Goal: Transaction & Acquisition: Purchase product/service

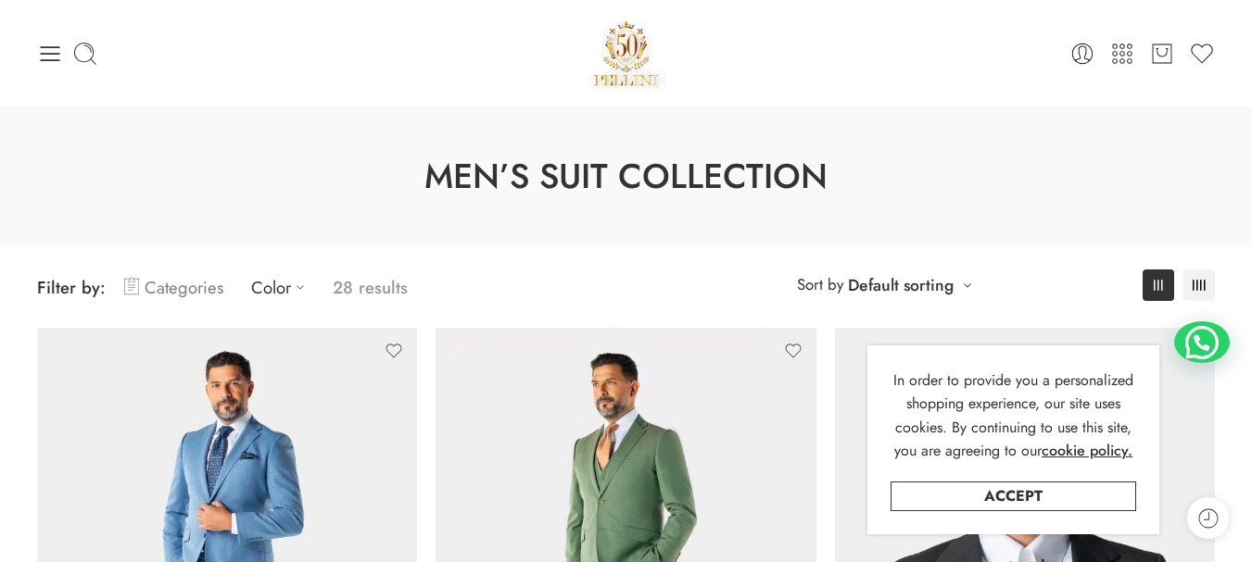
click at [180, 289] on link "Categories" at bounding box center [173, 288] width 99 height 44
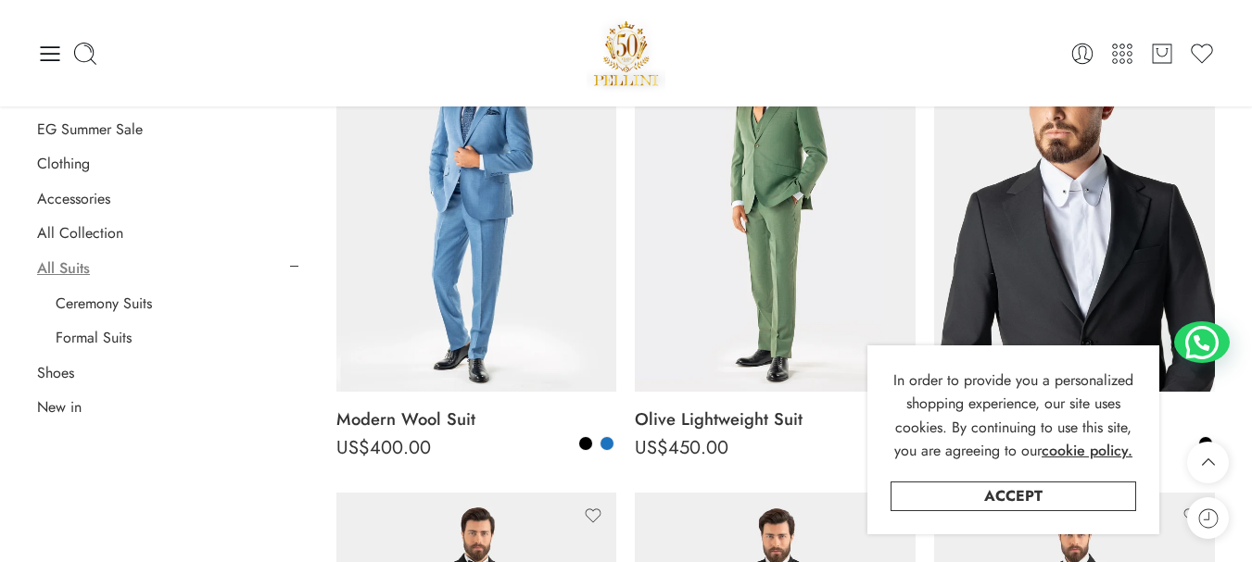
scroll to position [278, 0]
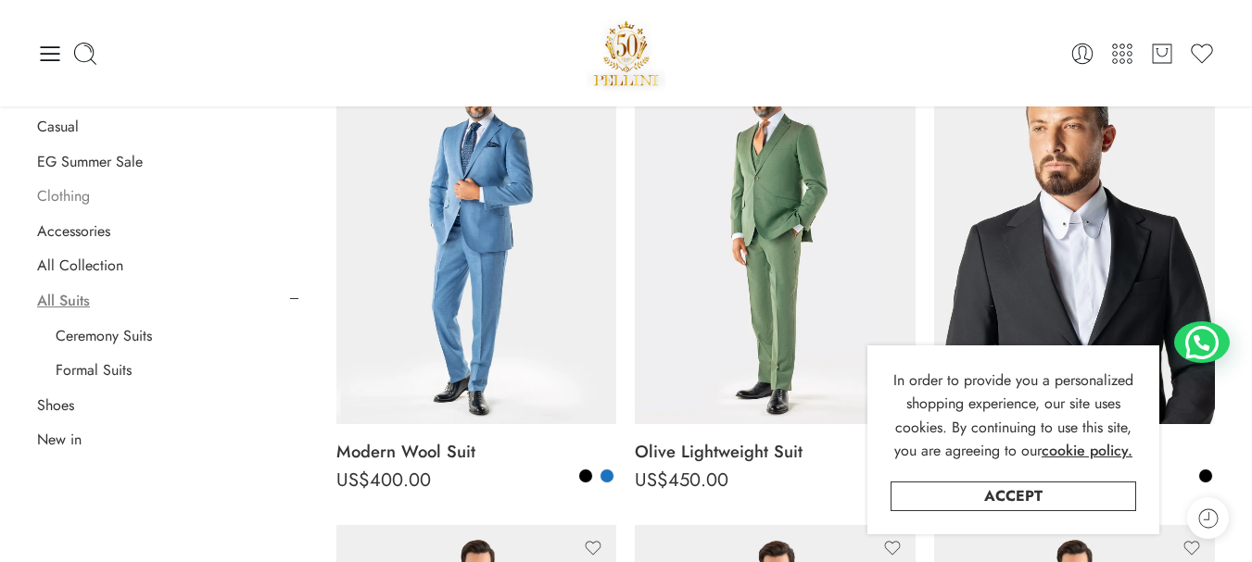
click at [79, 196] on link "Clothing" at bounding box center [63, 196] width 53 height 19
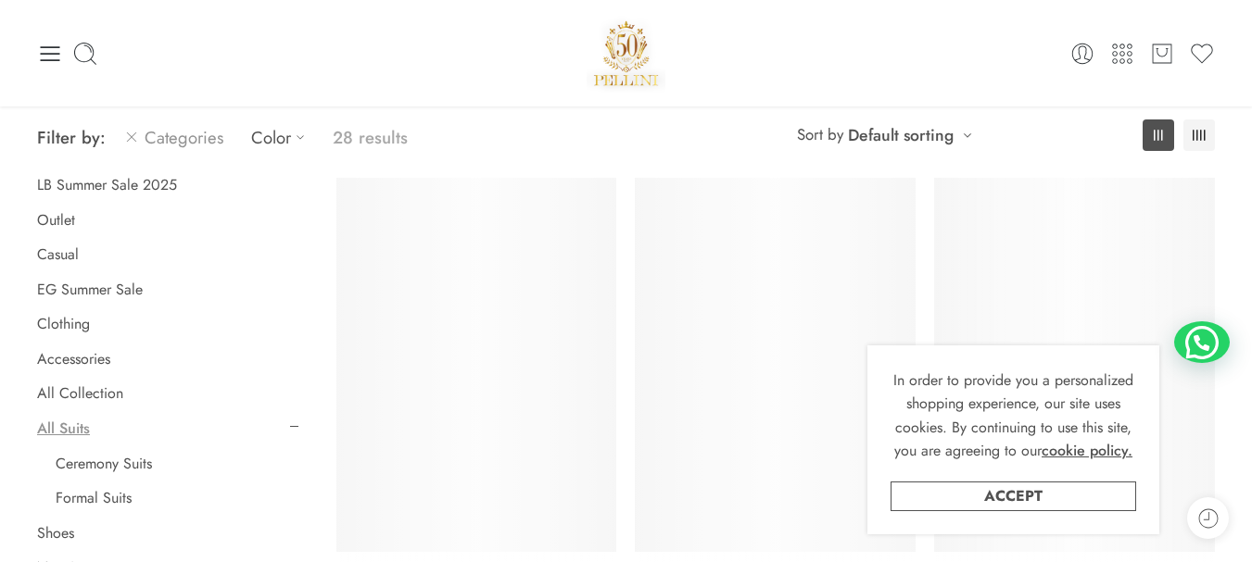
scroll to position [145, 0]
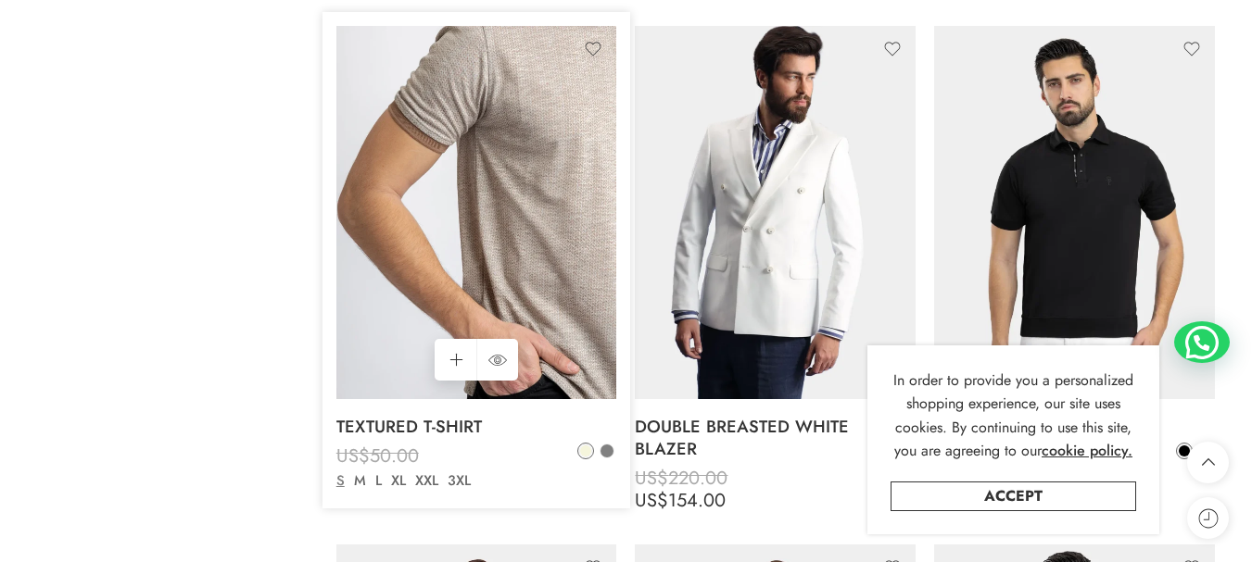
scroll to position [3295, 0]
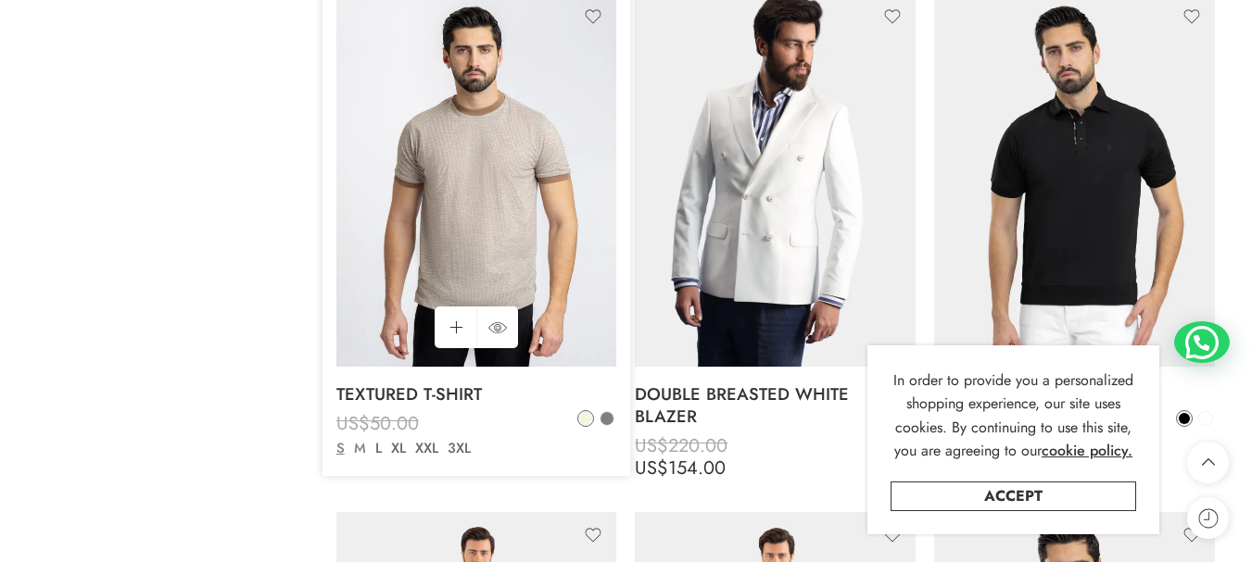
click at [363, 442] on link "M" at bounding box center [359, 448] width 21 height 21
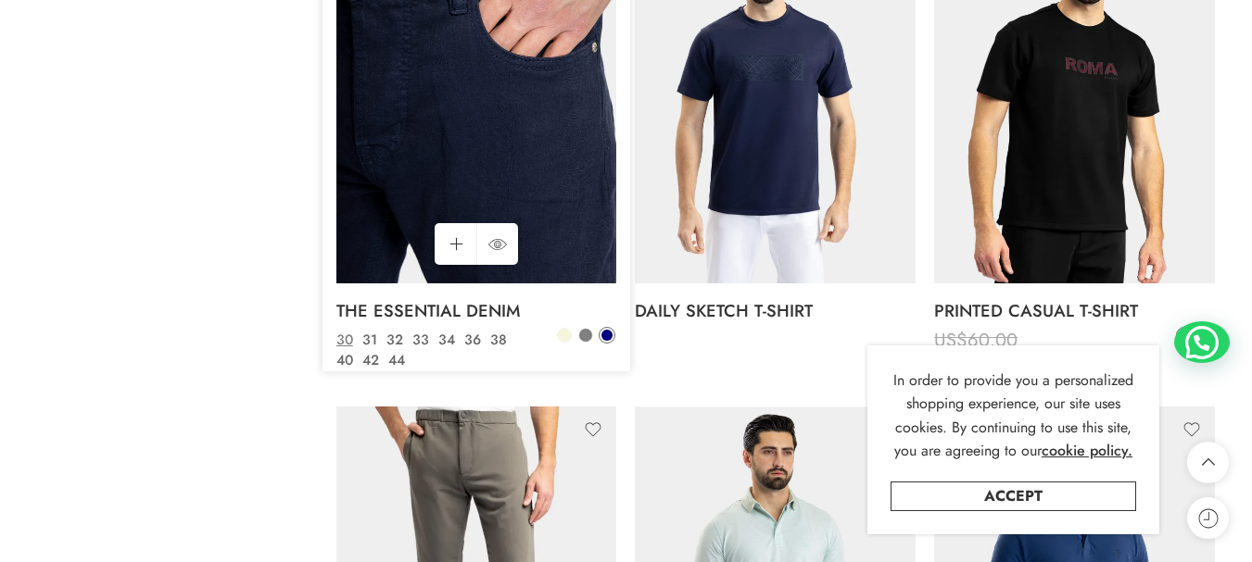
scroll to position [4778, 0]
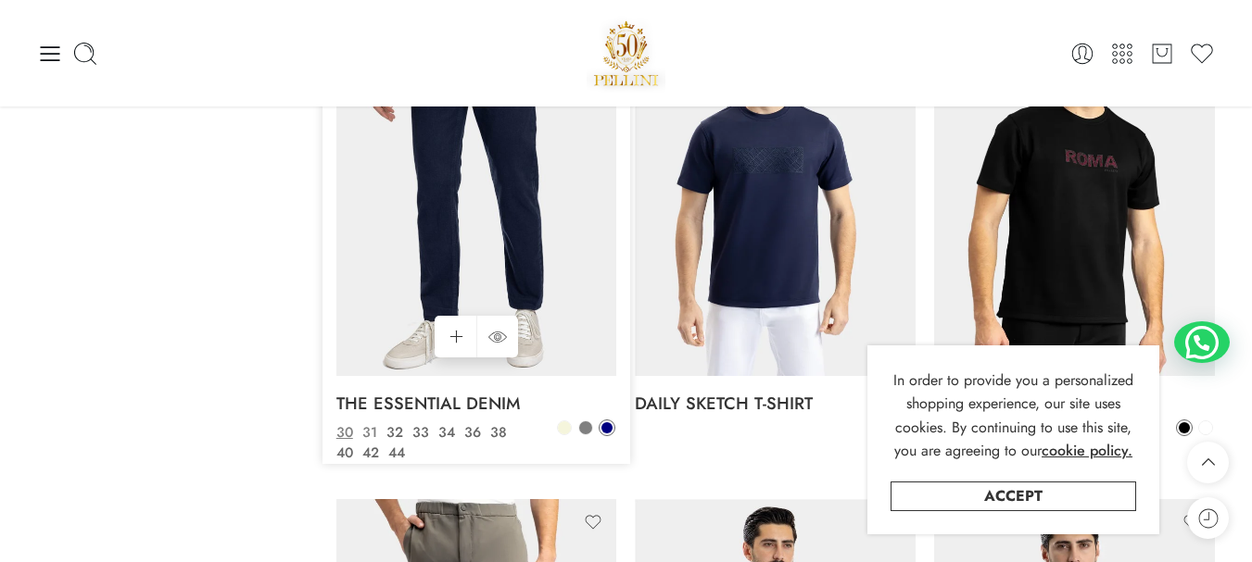
click at [368, 422] on link "31" at bounding box center [370, 432] width 24 height 21
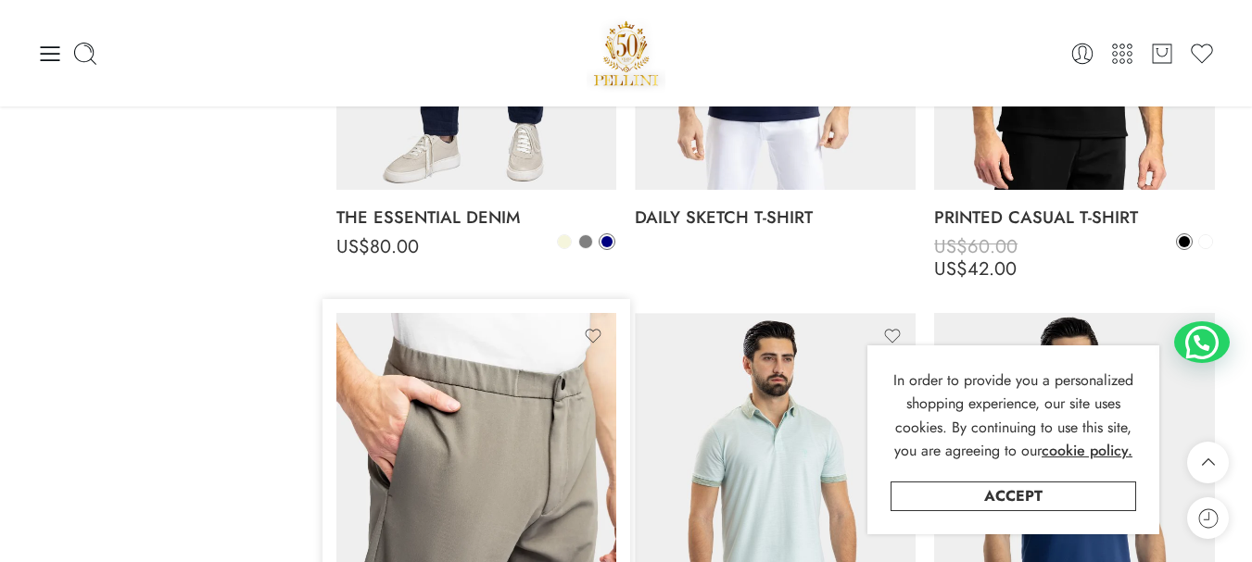
scroll to position [4963, 0]
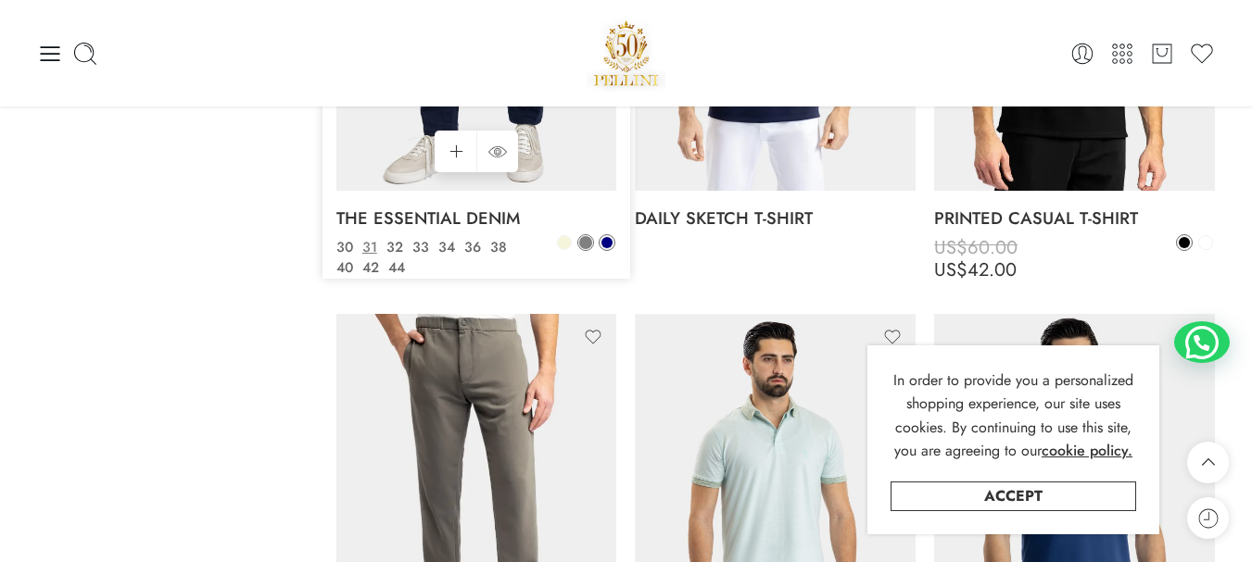
click at [583, 236] on span at bounding box center [585, 242] width 13 height 13
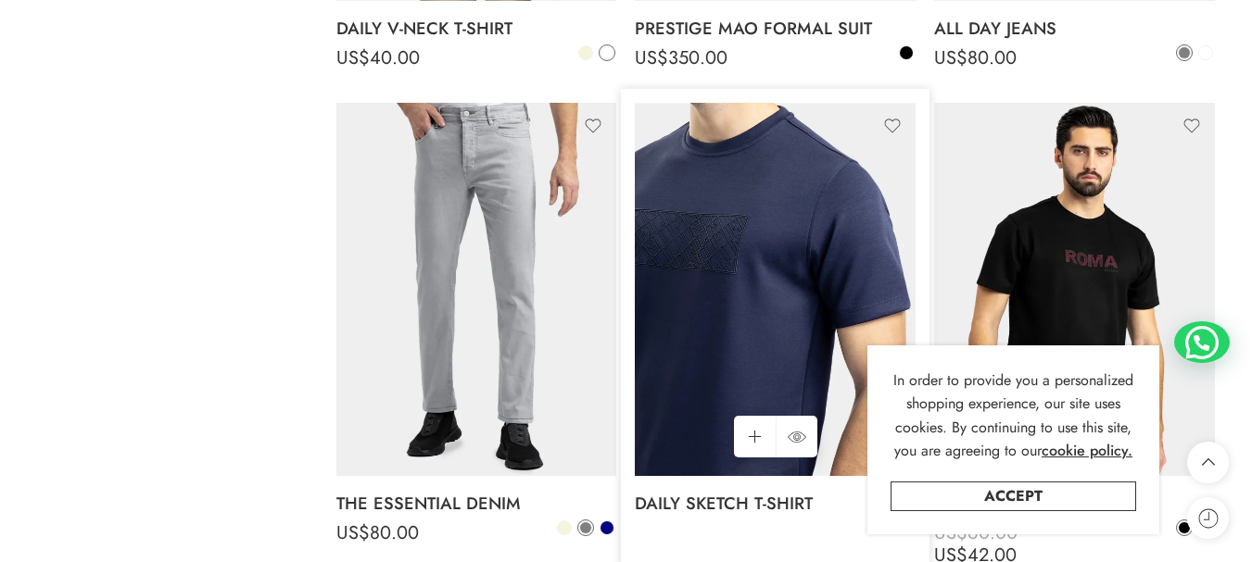
scroll to position [4778, 0]
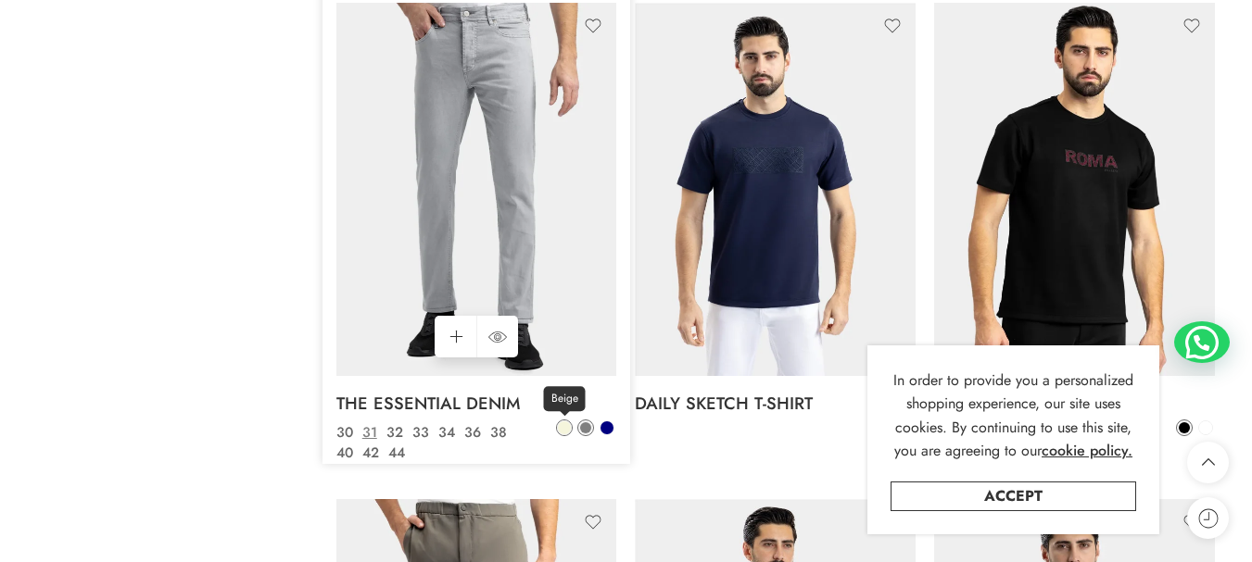
click at [564, 422] on span at bounding box center [564, 428] width 13 height 13
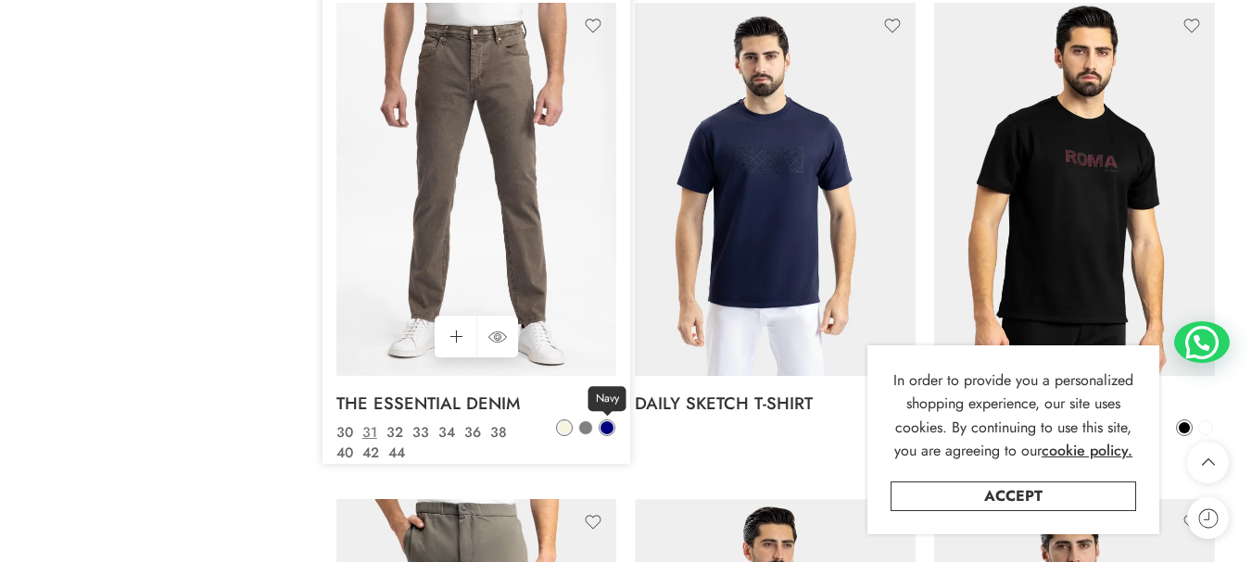
click at [602, 422] on span at bounding box center [606, 428] width 13 height 13
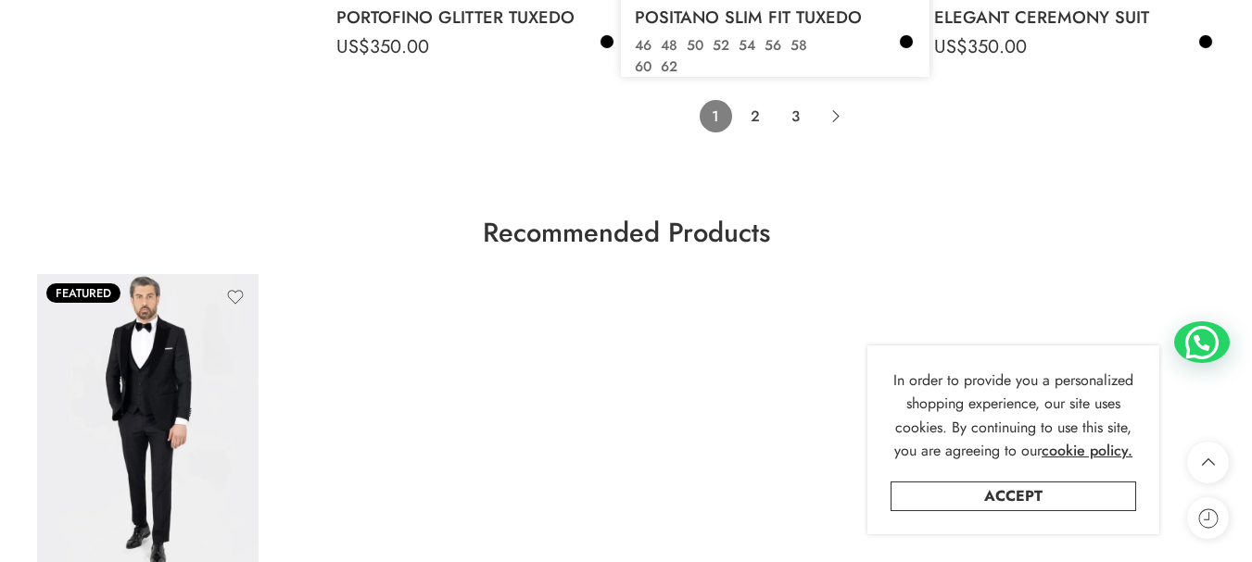
scroll to position [9596, 0]
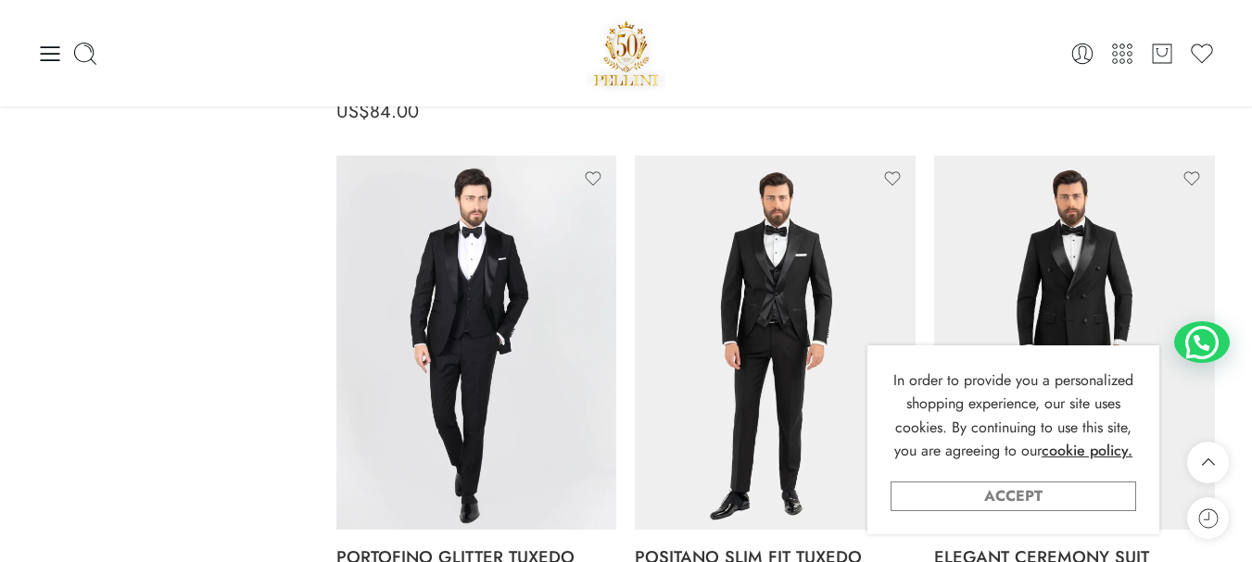
click at [1007, 485] on link "Accept" at bounding box center [1013, 497] width 246 height 30
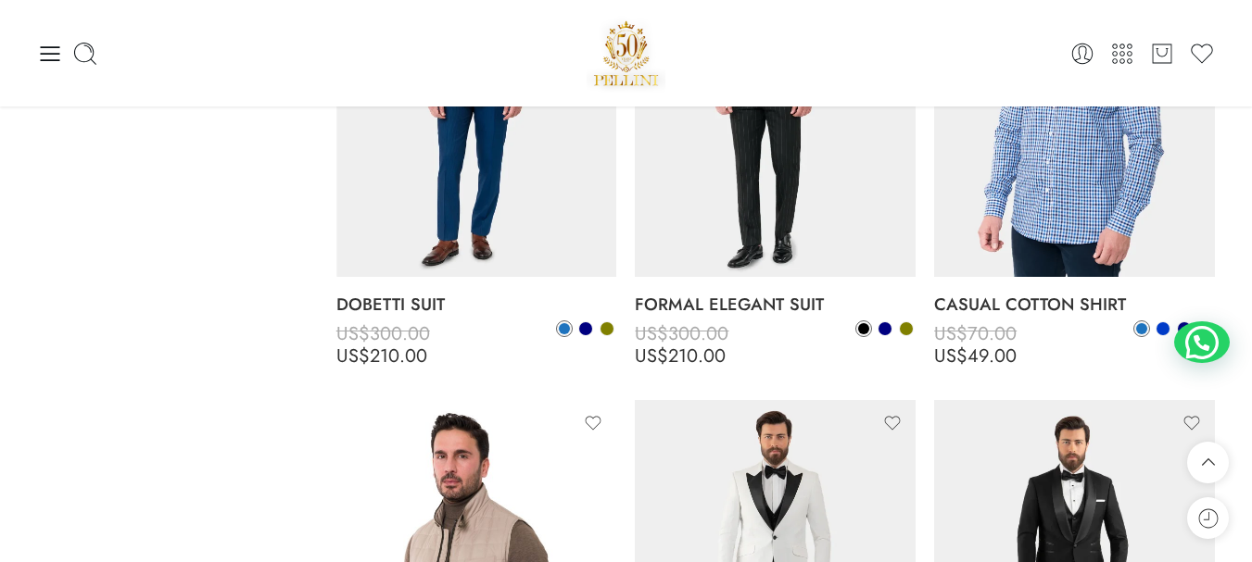
scroll to position [8206, 0]
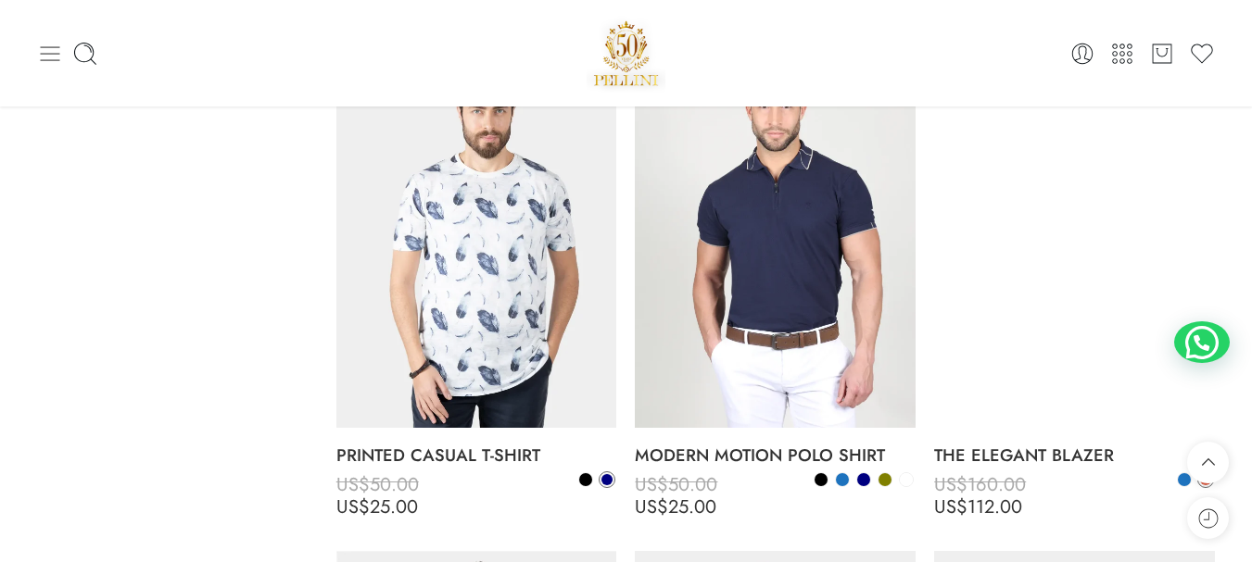
click at [44, 55] on icon at bounding box center [50, 54] width 26 height 26
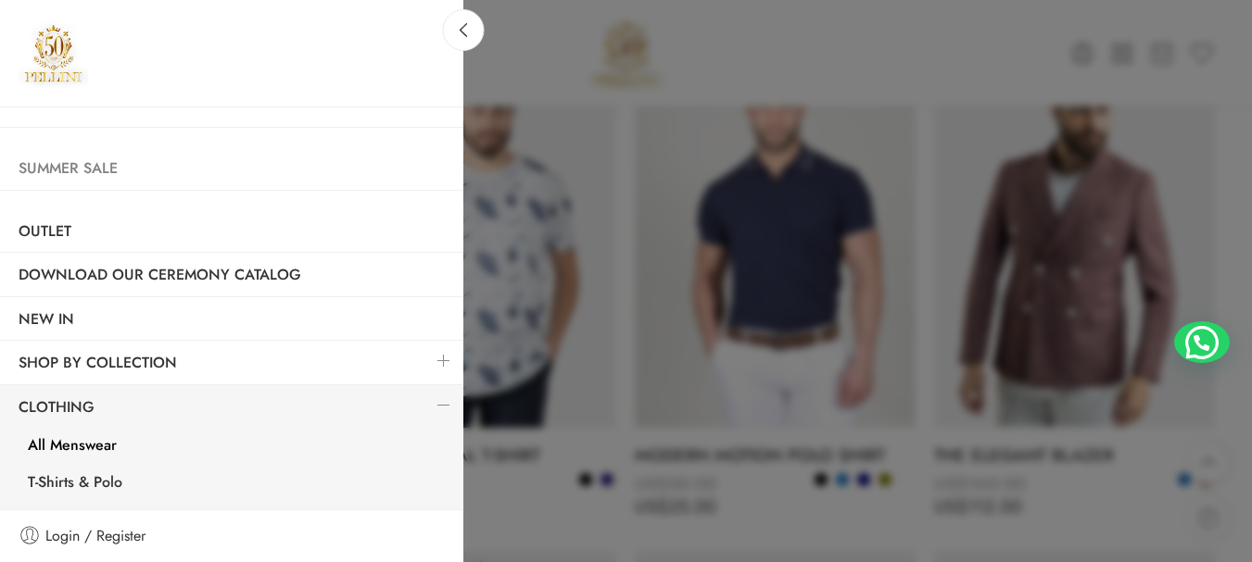
click at [83, 155] on link "Summer Sale" at bounding box center [231, 168] width 463 height 43
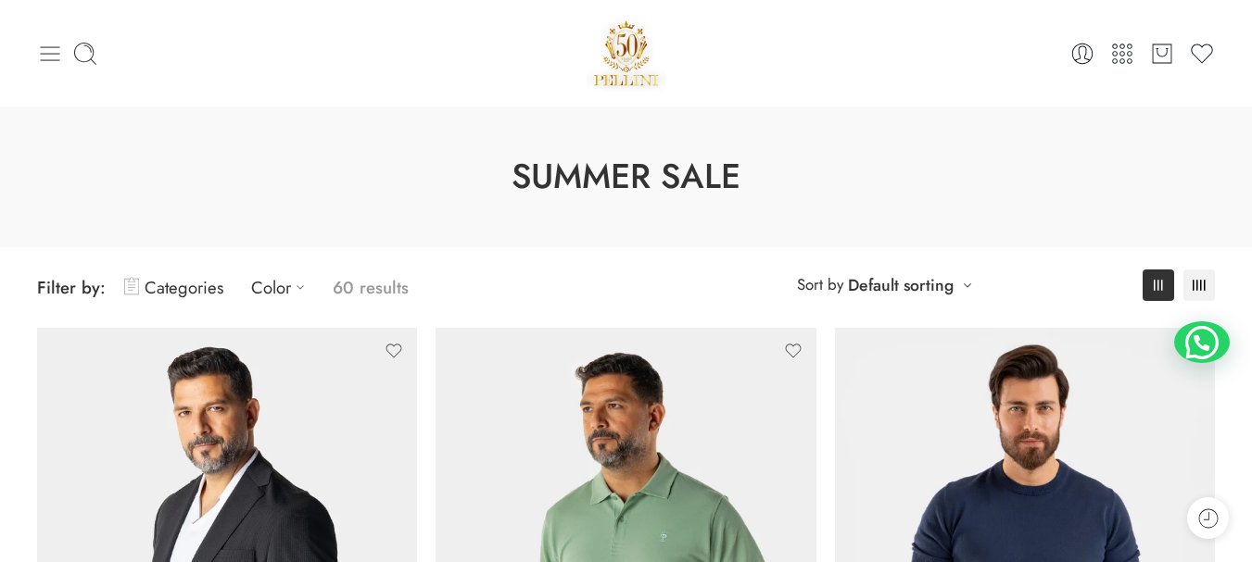
click at [44, 46] on icon at bounding box center [50, 53] width 19 height 15
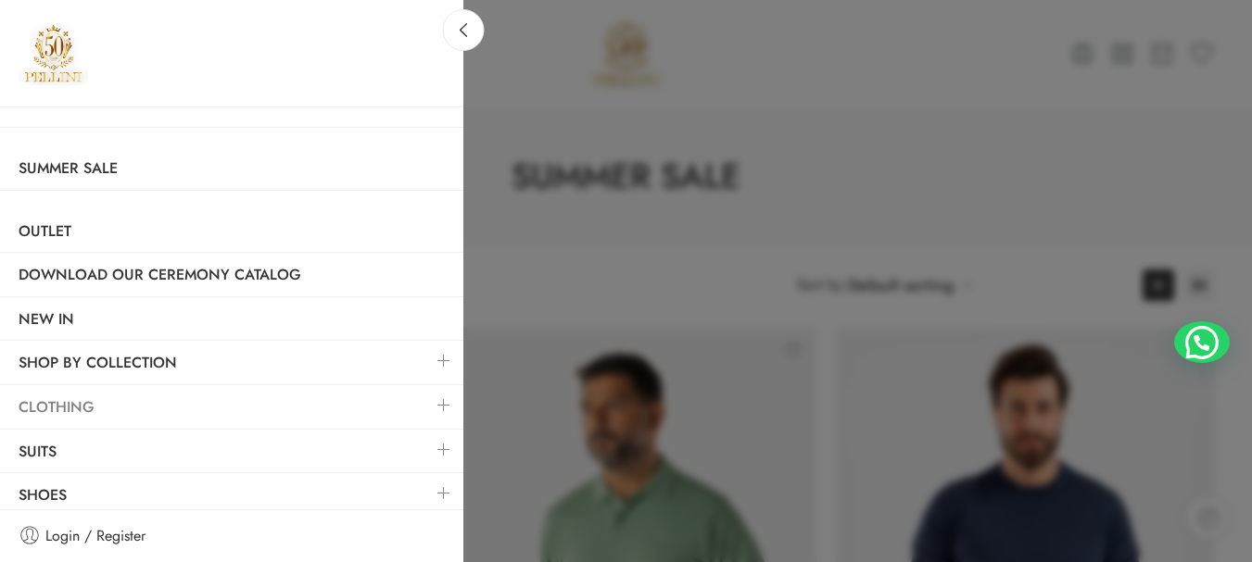
click at [296, 412] on link "Clothing" at bounding box center [231, 407] width 463 height 43
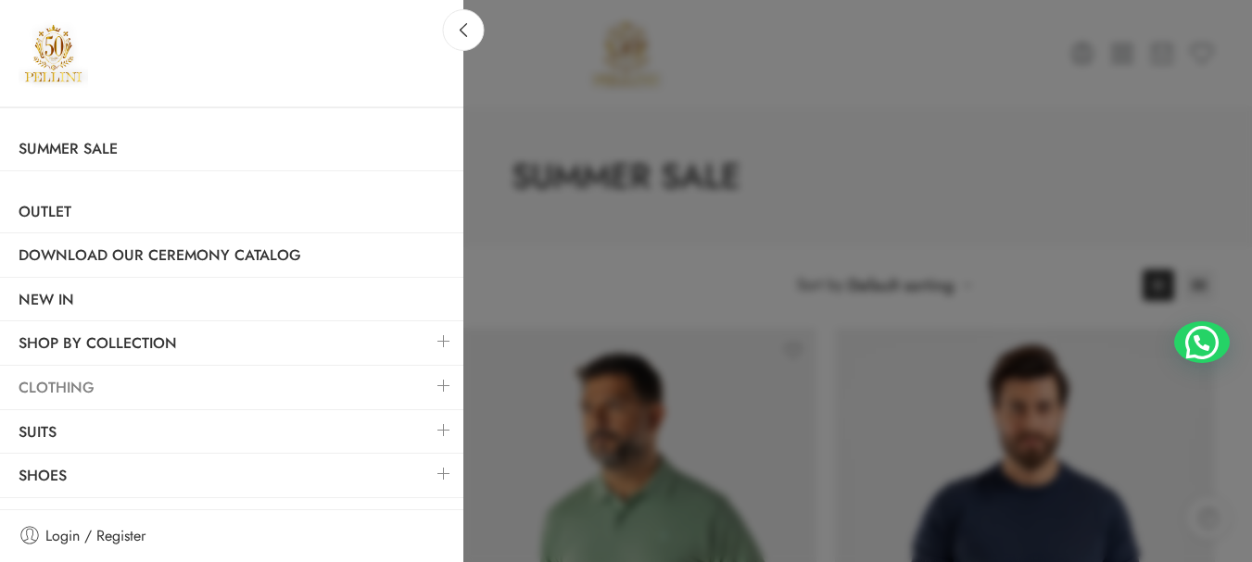
scroll to position [52, 0]
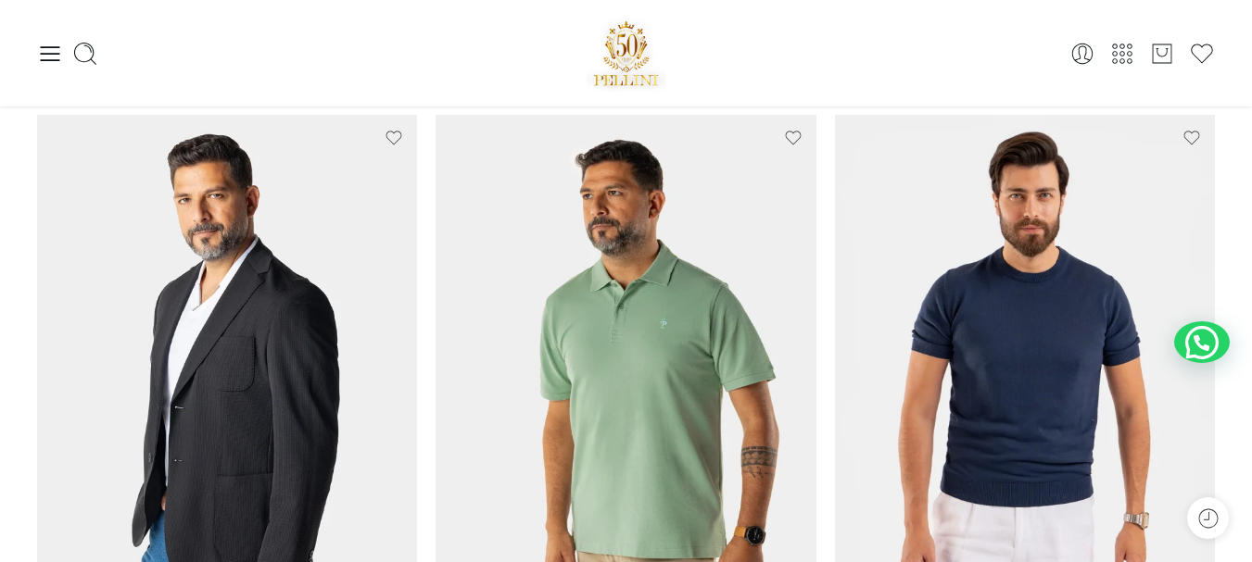
scroll to position [93, 0]
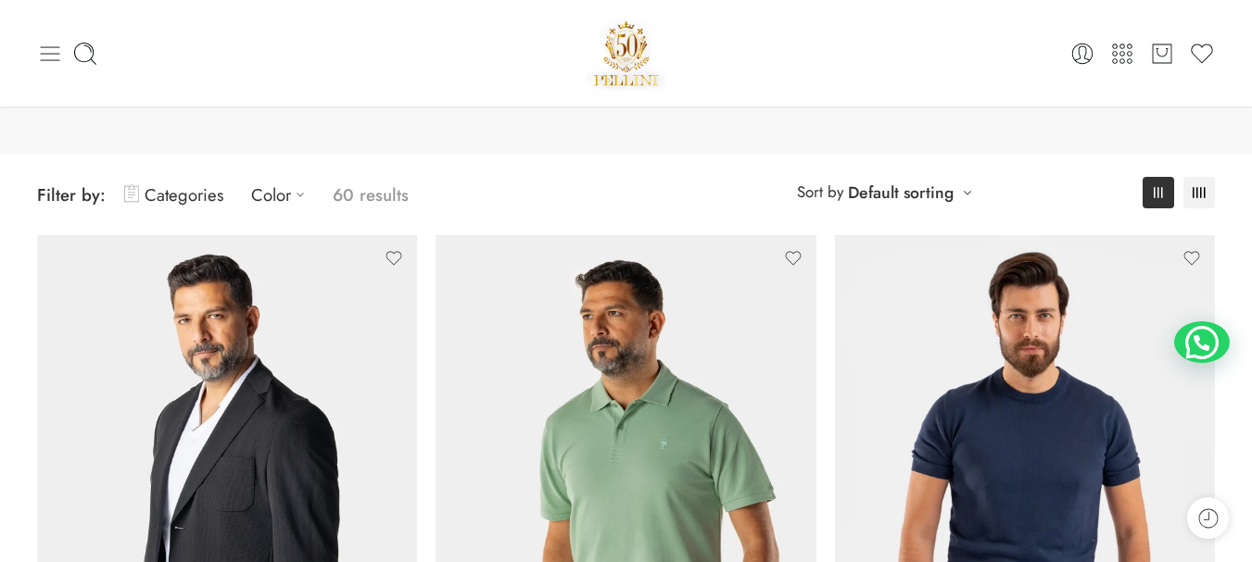
click at [48, 44] on icon at bounding box center [50, 54] width 26 height 26
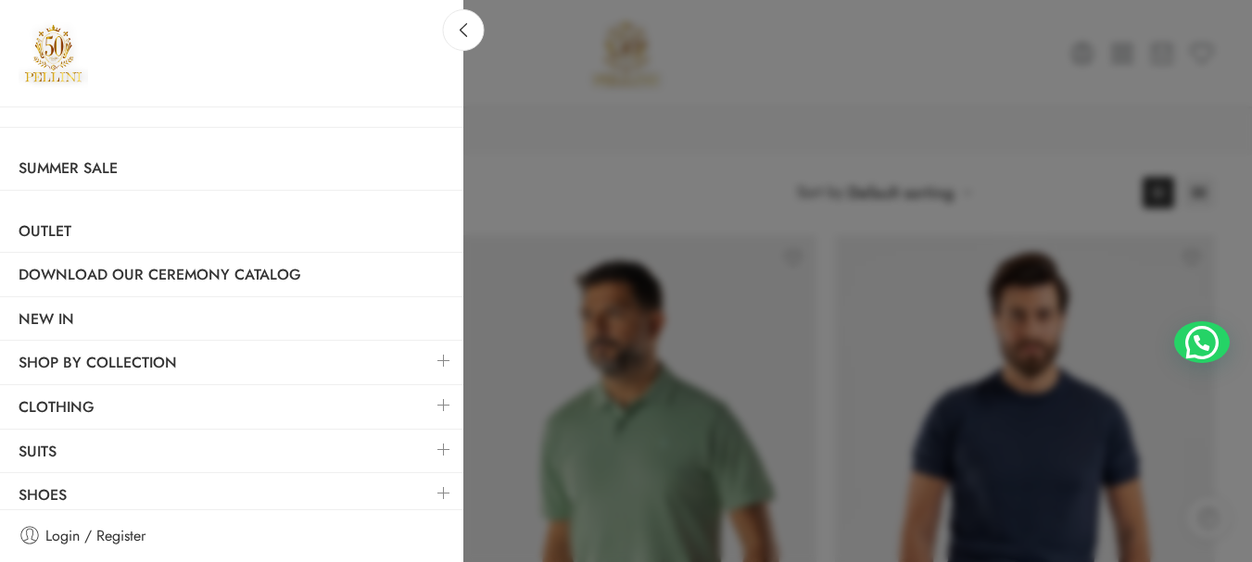
click at [427, 411] on link at bounding box center [443, 405] width 39 height 40
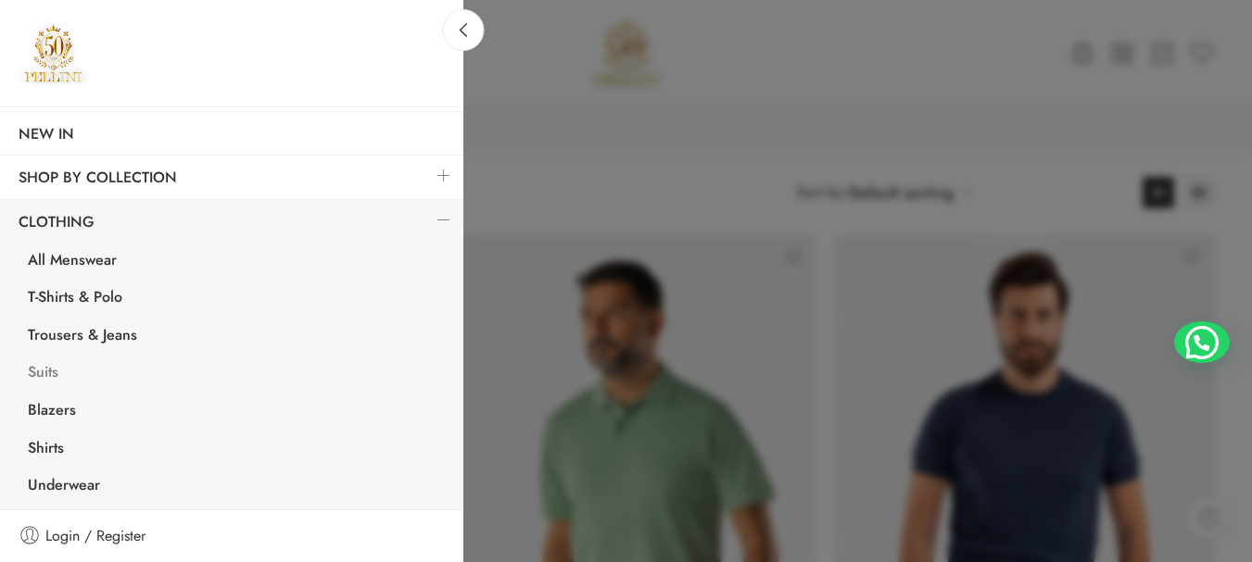
scroll to position [278, 0]
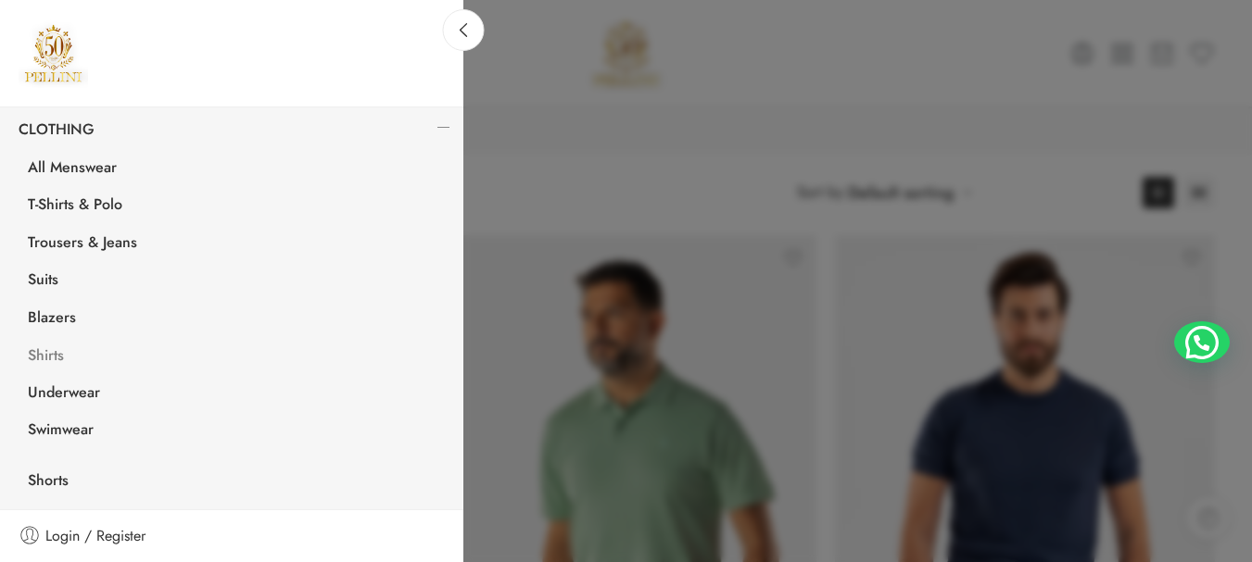
click at [59, 347] on link "Shirts" at bounding box center [236, 358] width 454 height 38
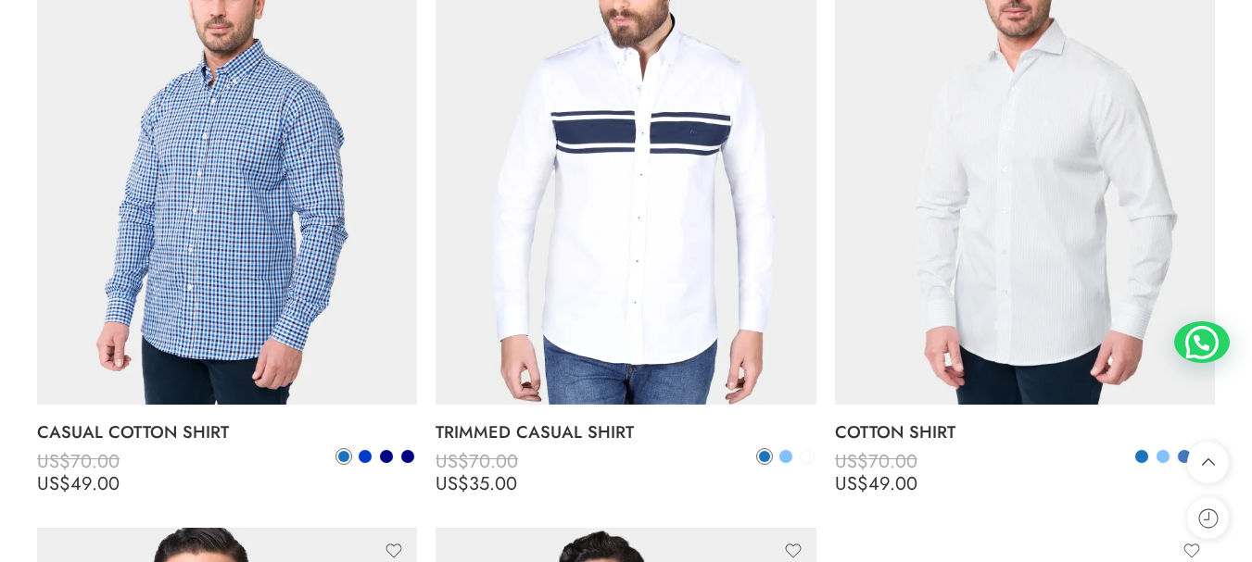
scroll to position [1760, 0]
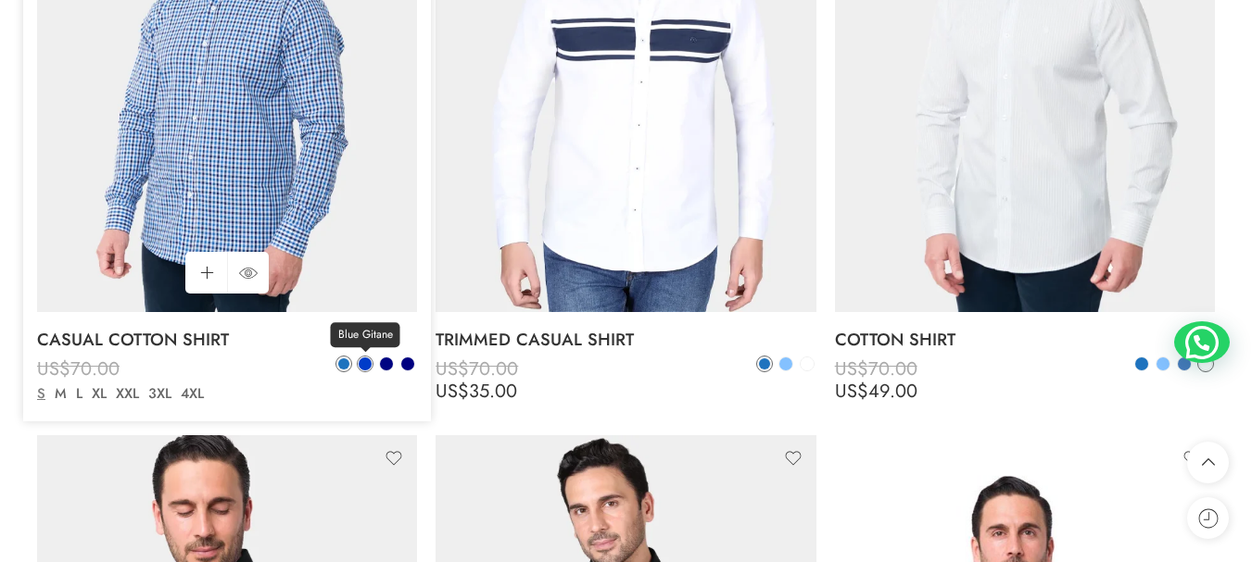
click at [363, 363] on span at bounding box center [365, 364] width 13 height 13
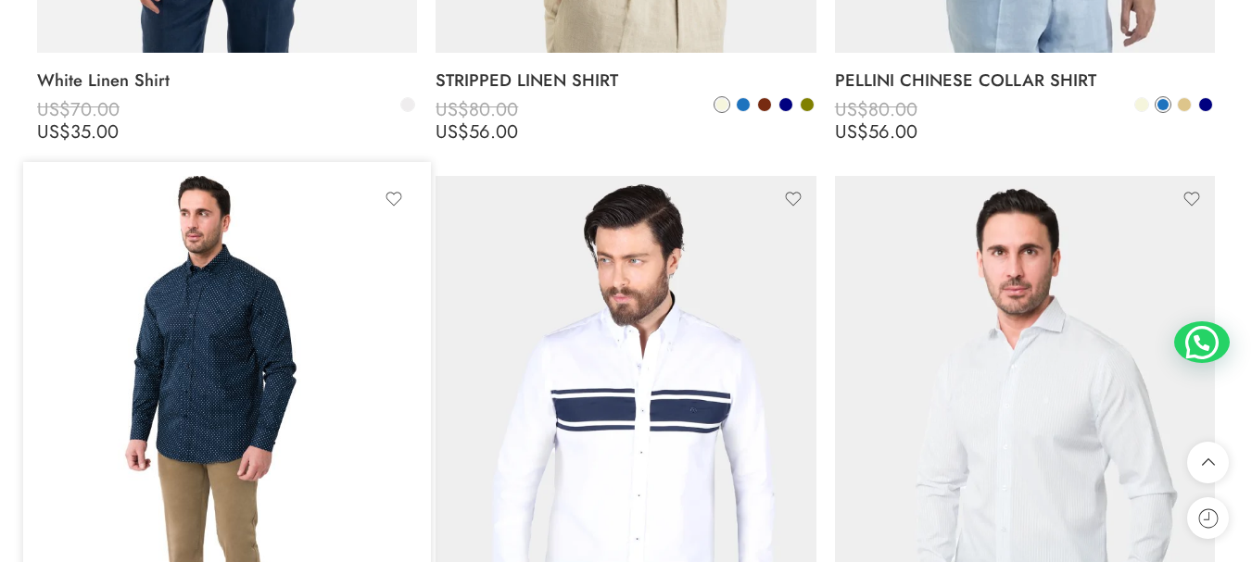
scroll to position [1668, 0]
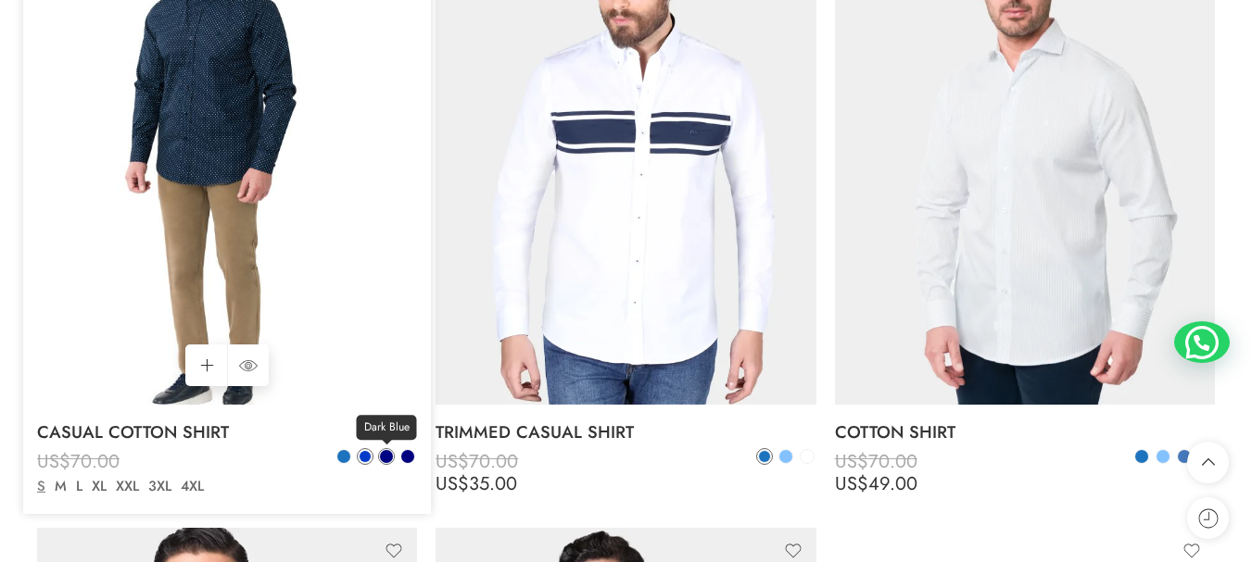
click at [387, 452] on span at bounding box center [386, 456] width 13 height 13
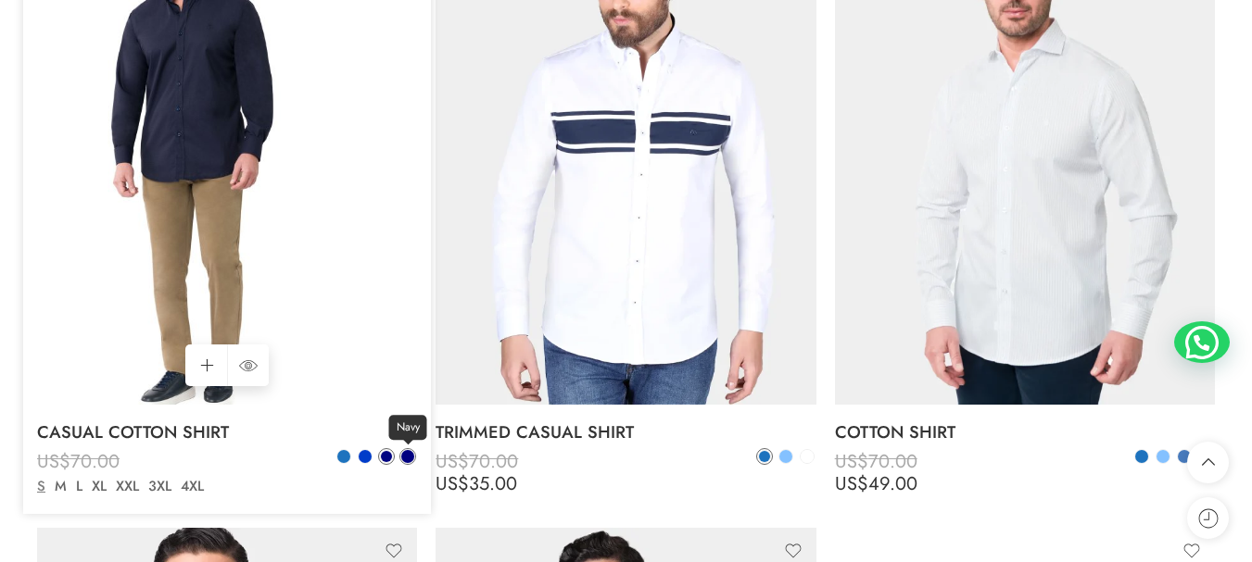
click at [408, 460] on span at bounding box center [407, 456] width 13 height 13
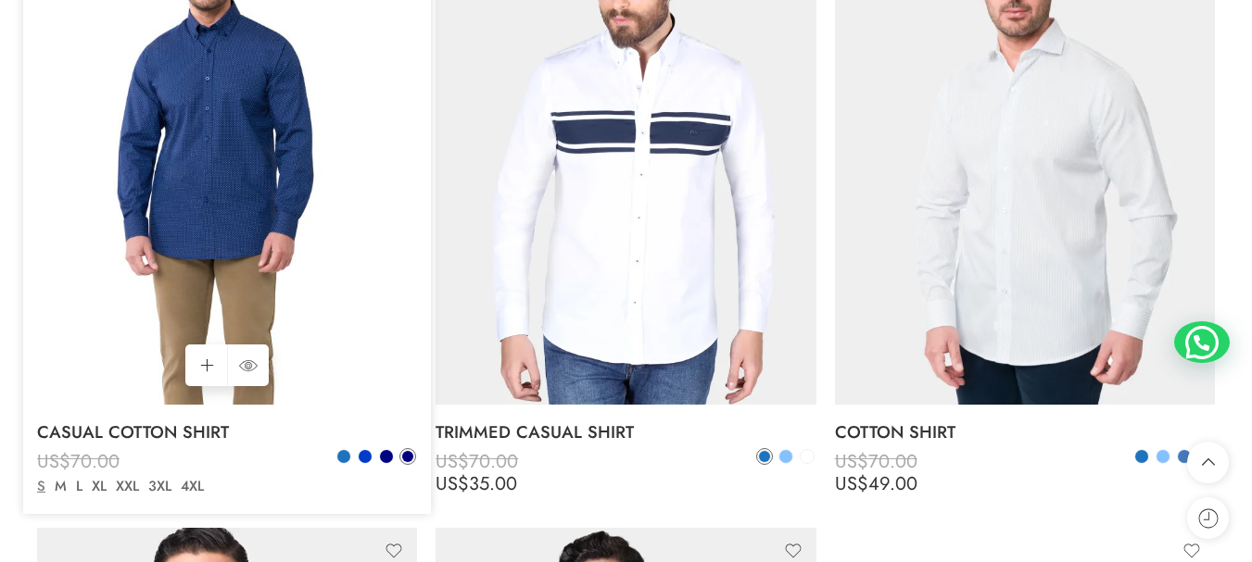
click at [353, 457] on div "Blue Gitane Dark Blue Navy" at bounding box center [375, 458] width 81 height 21
click at [348, 455] on span at bounding box center [343, 456] width 13 height 13
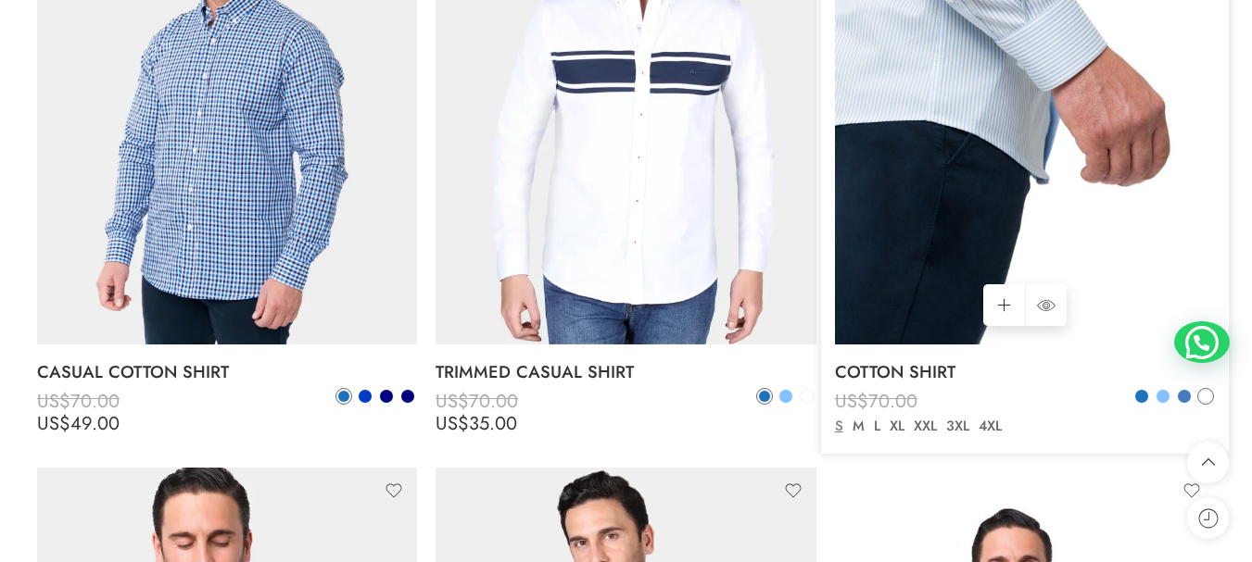
scroll to position [1760, 0]
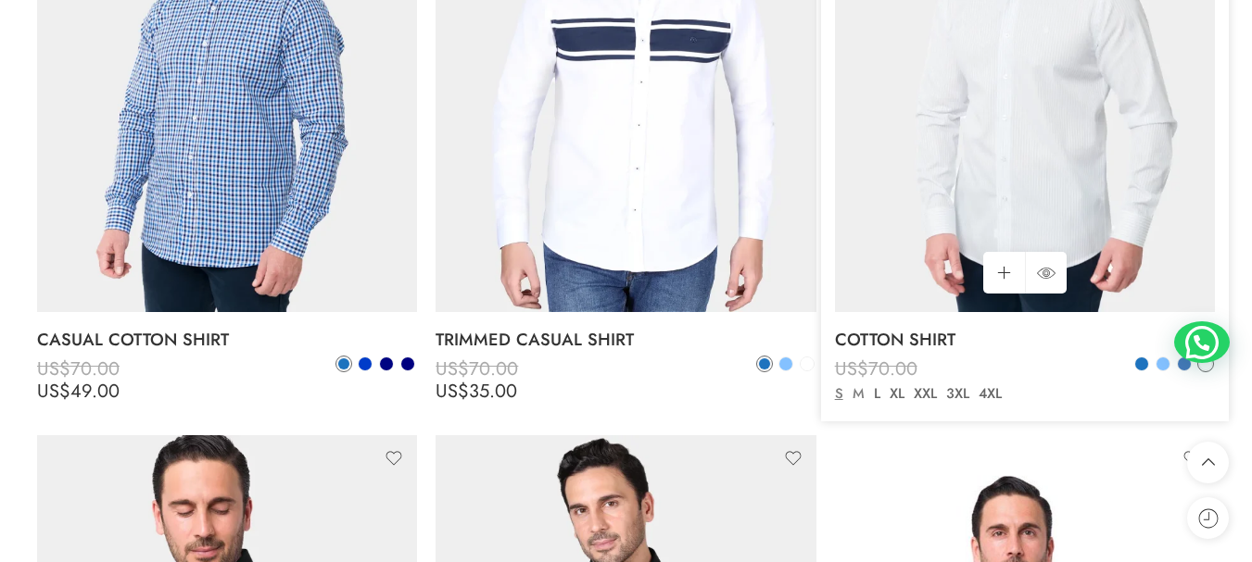
click at [855, 400] on link "M" at bounding box center [858, 394] width 21 height 21
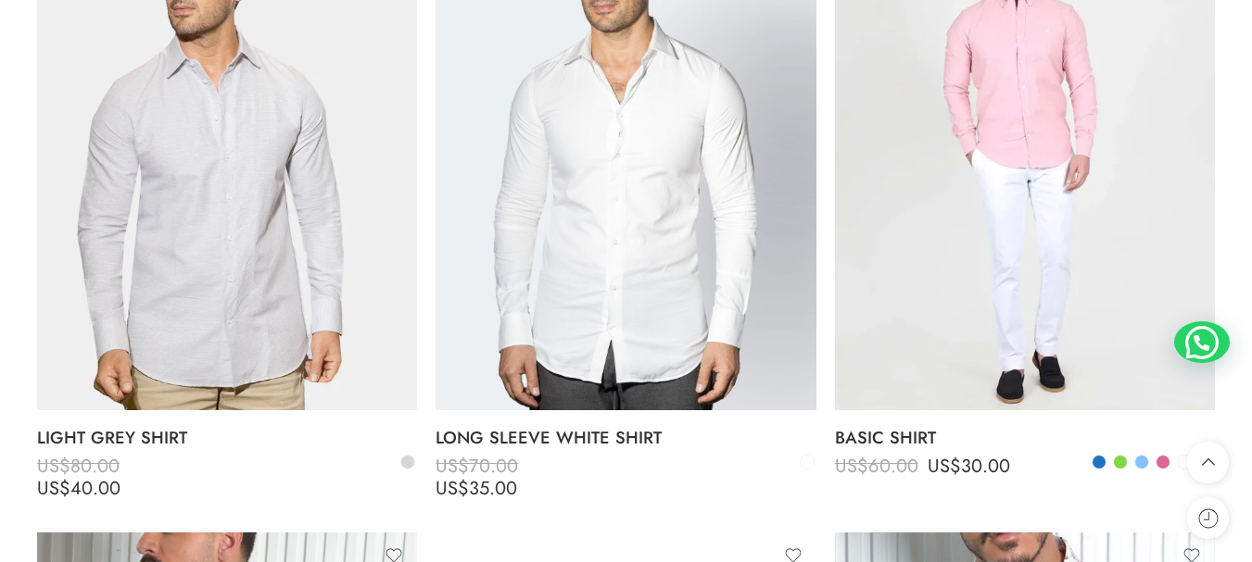
scroll to position [4818, 0]
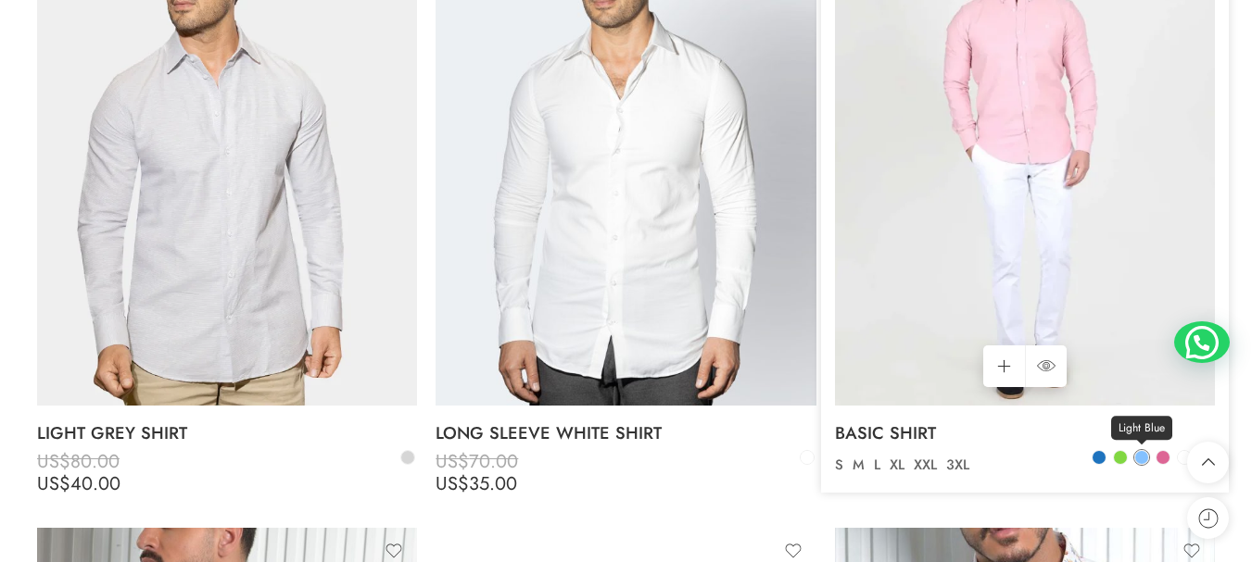
click at [1142, 453] on span at bounding box center [1141, 457] width 13 height 13
click at [1138, 457] on span at bounding box center [1141, 457] width 11 height 11
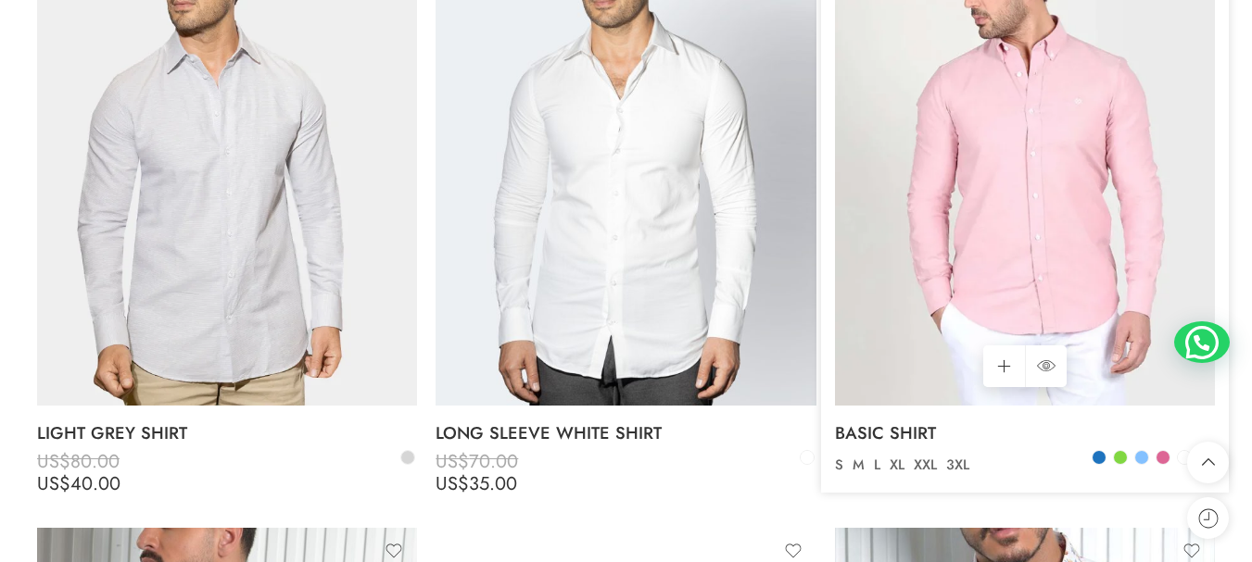
click at [1025, 158] on img at bounding box center [1025, 151] width 380 height 507
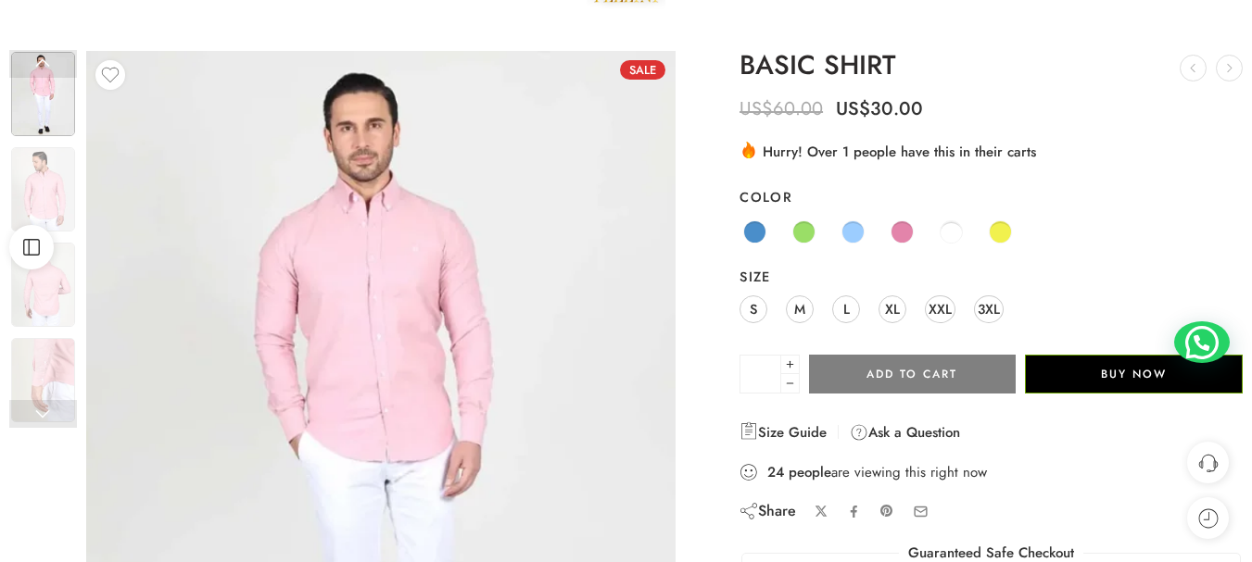
scroll to position [93, 0]
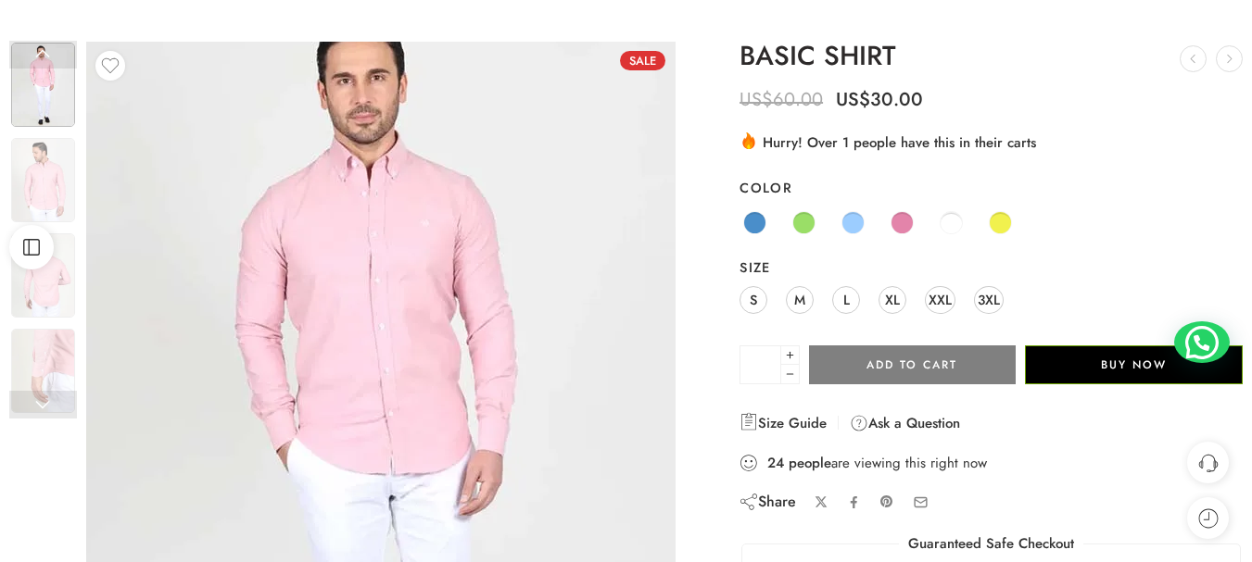
click at [359, 329] on img at bounding box center [384, 453] width 695 height 926
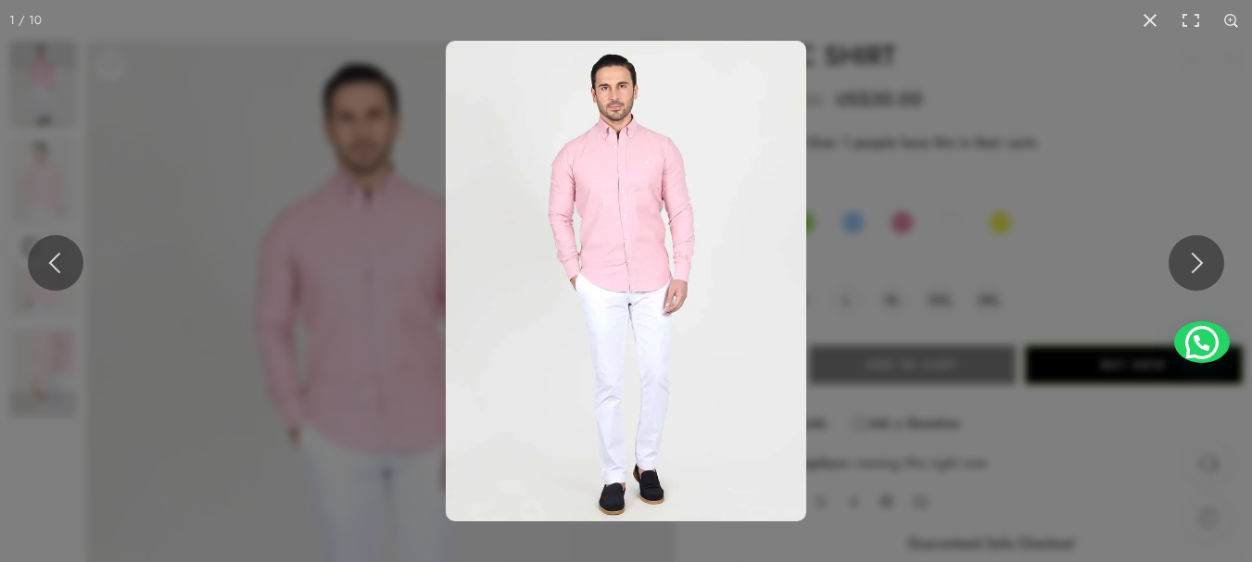
click at [646, 246] on img at bounding box center [626, 281] width 360 height 481
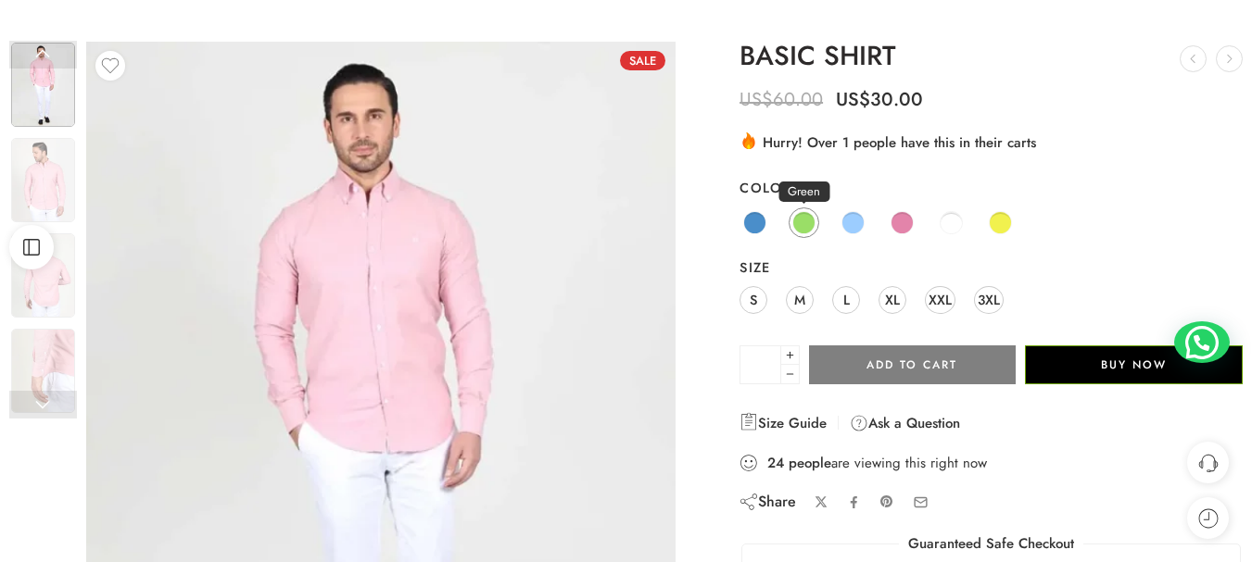
click at [810, 217] on span at bounding box center [803, 222] width 23 height 23
click at [796, 307] on span "M" at bounding box center [799, 299] width 11 height 25
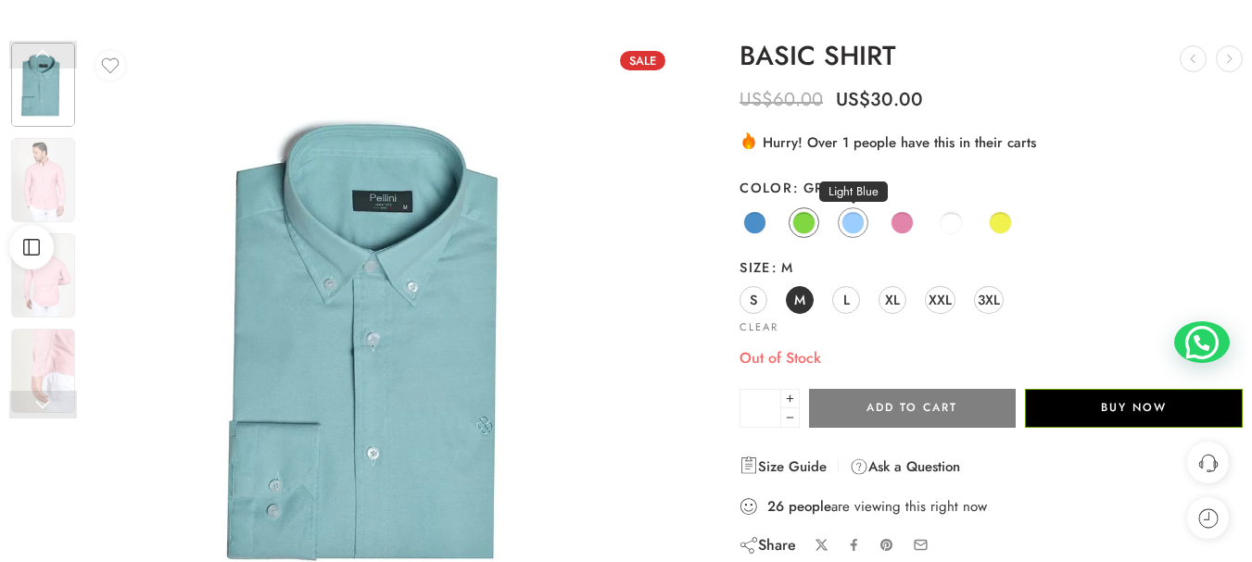
click at [847, 223] on span at bounding box center [852, 222] width 23 height 23
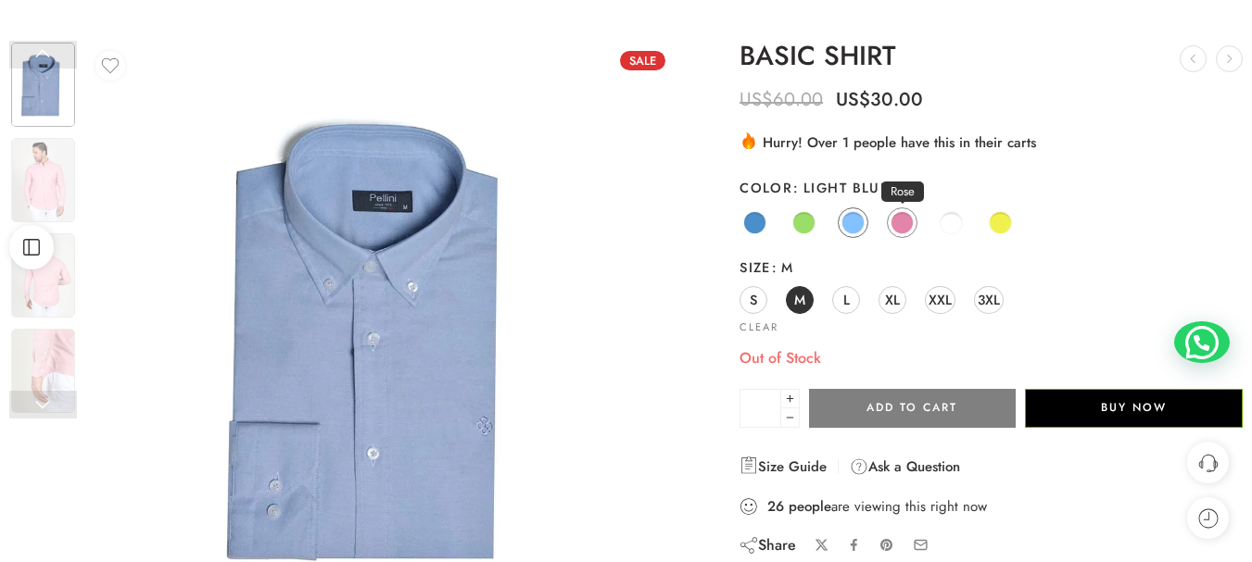
click at [891, 224] on span at bounding box center [901, 222] width 23 height 23
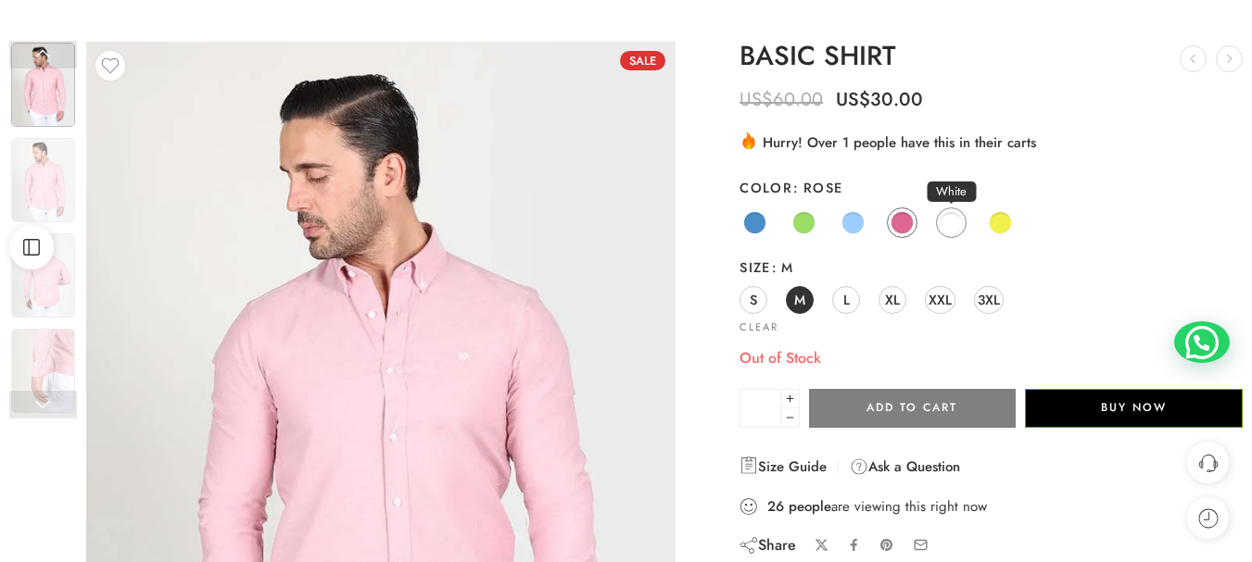
click at [942, 226] on span at bounding box center [950, 222] width 23 height 23
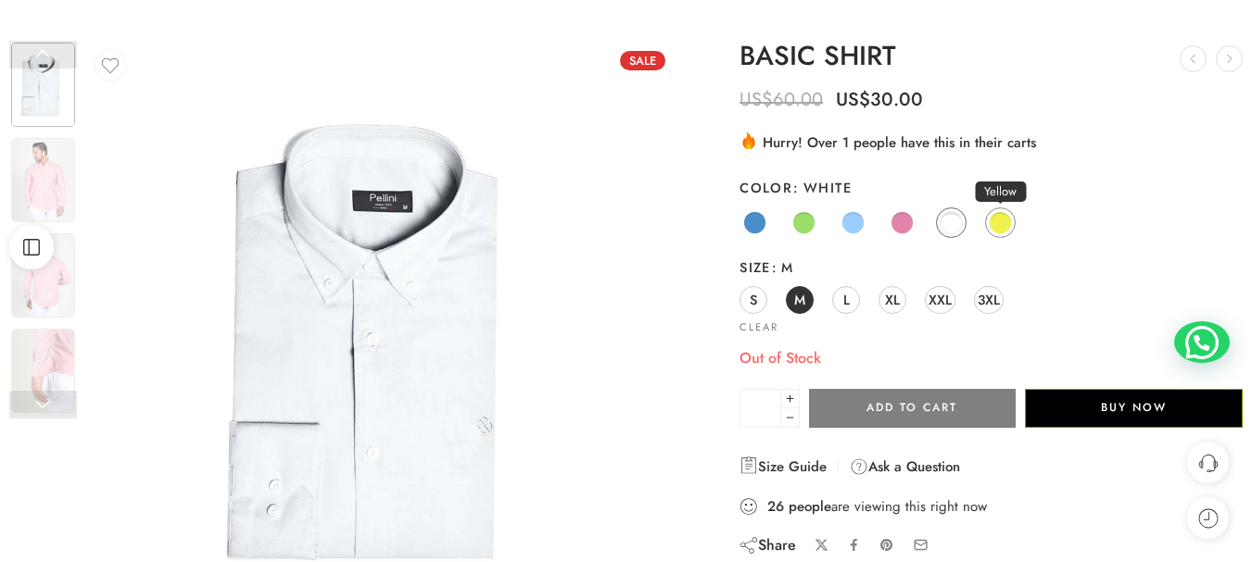
click at [992, 226] on span at bounding box center [1000, 222] width 23 height 23
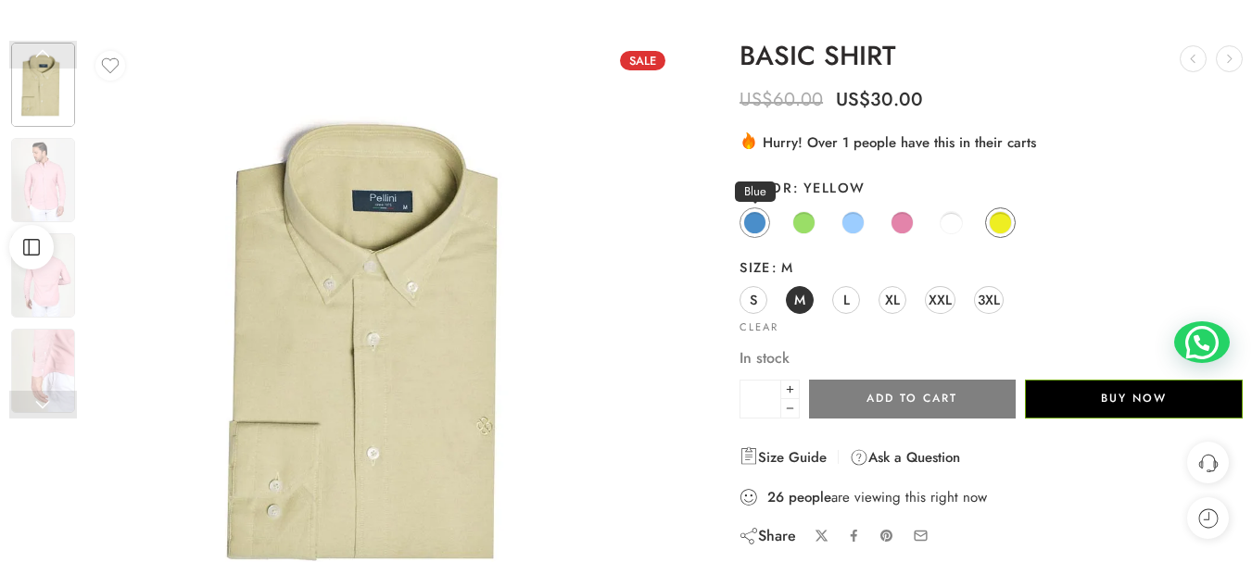
click at [757, 225] on span at bounding box center [754, 222] width 23 height 23
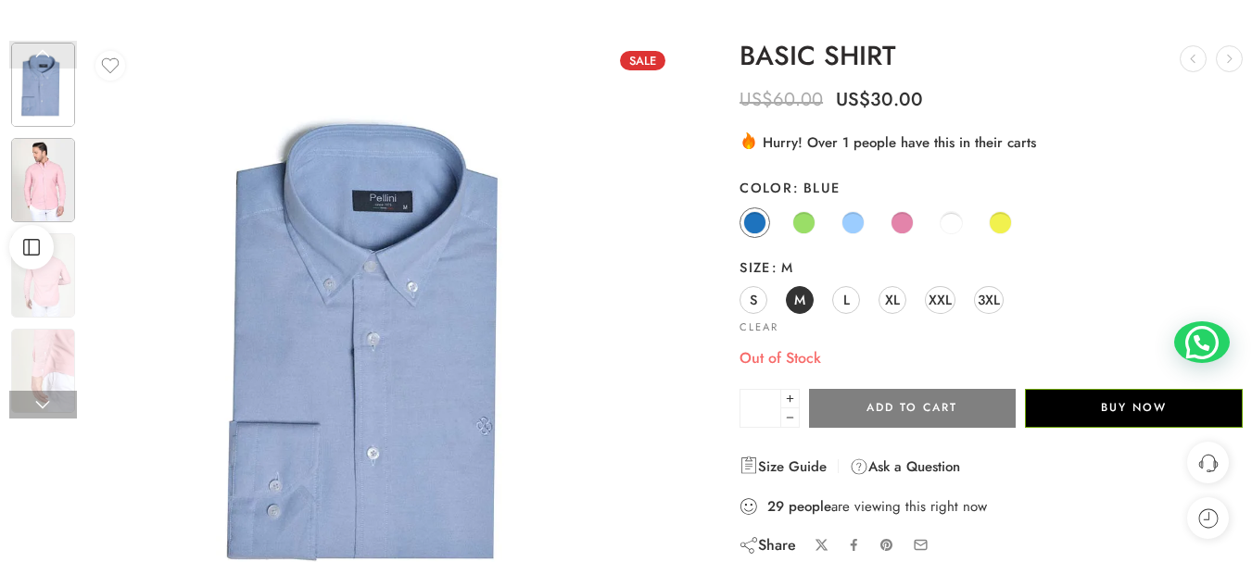
click at [55, 181] on img at bounding box center [43, 180] width 64 height 84
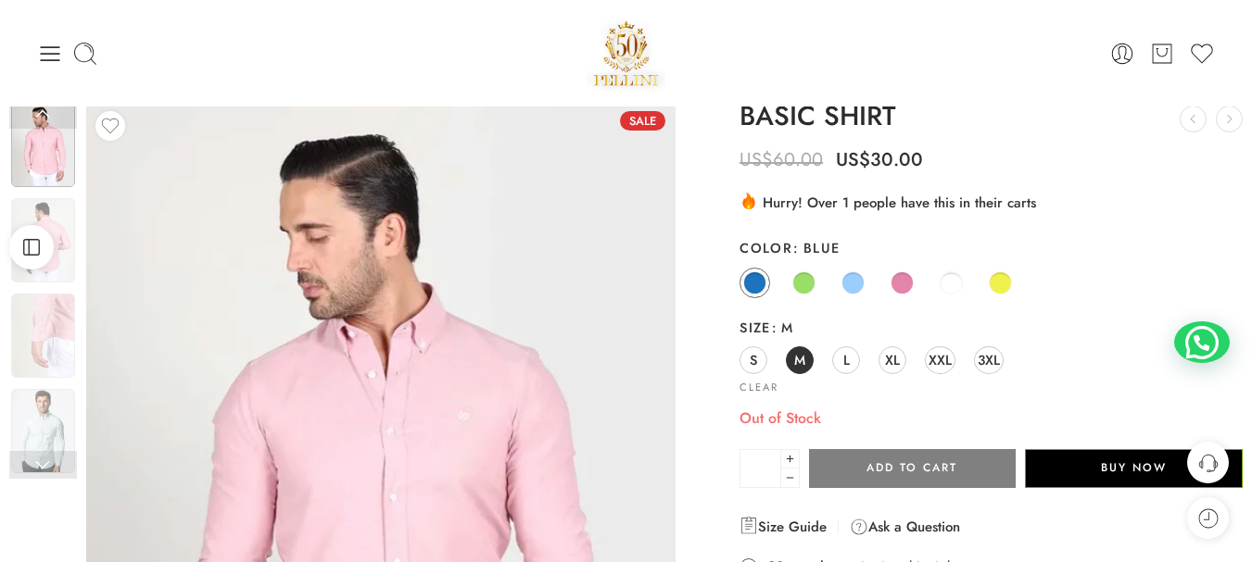
scroll to position [0, 0]
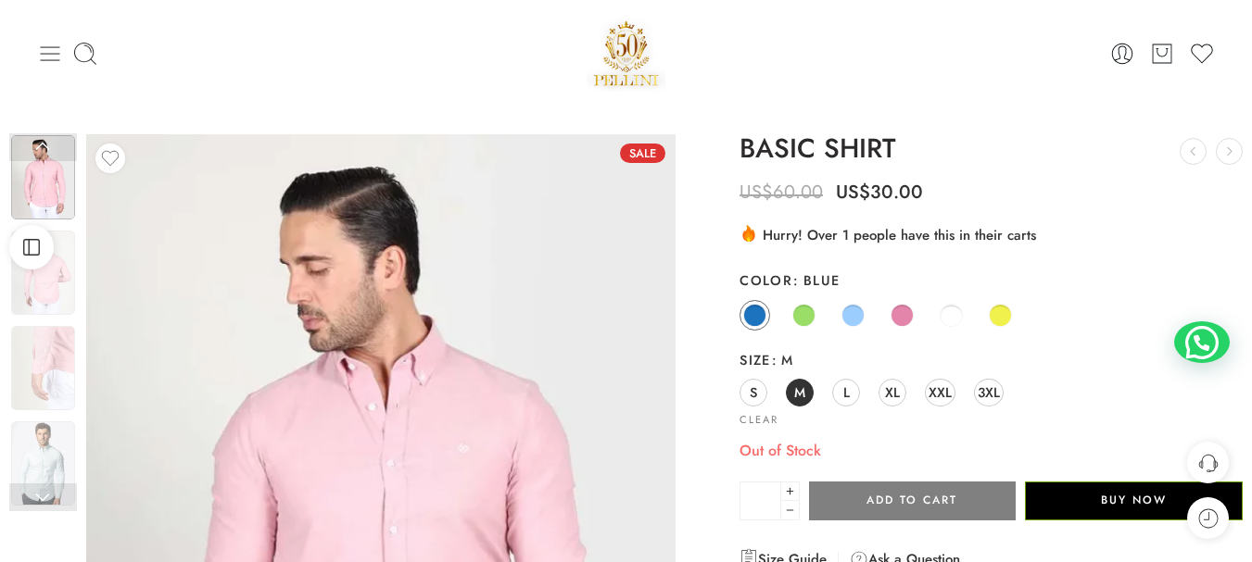
click at [44, 47] on icon at bounding box center [50, 53] width 19 height 15
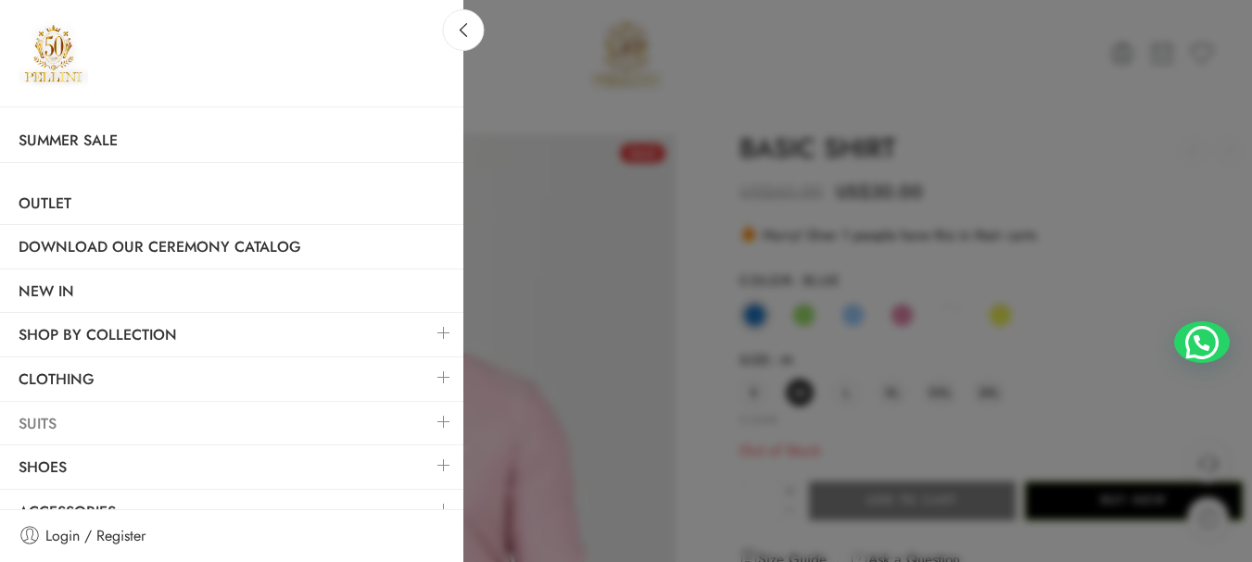
scroll to position [52, 0]
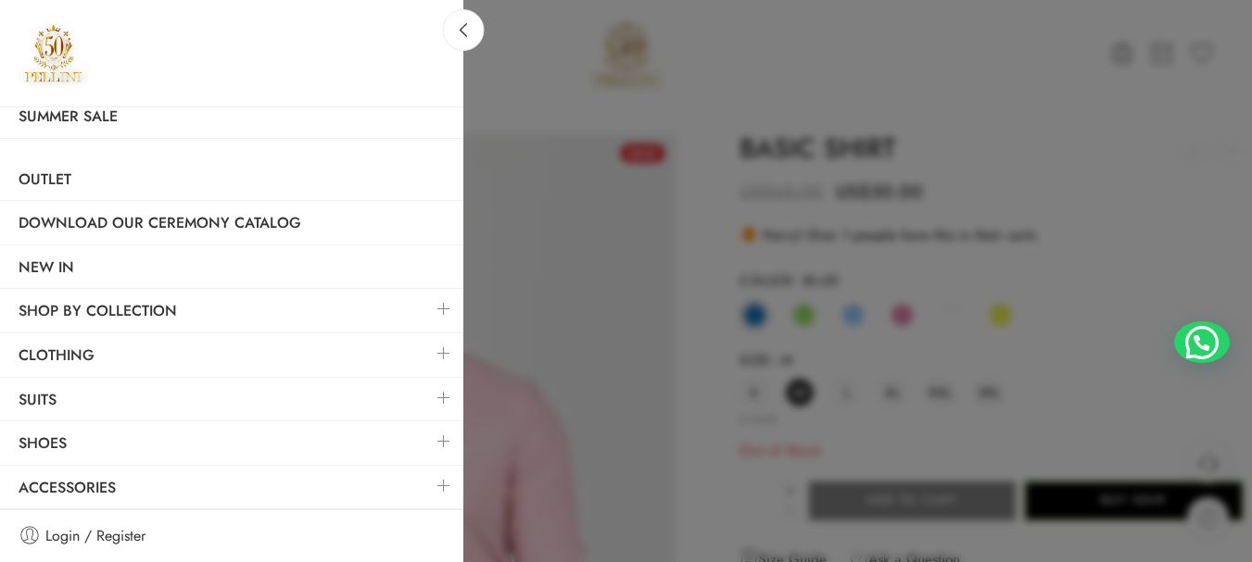
click at [434, 349] on link at bounding box center [443, 354] width 39 height 40
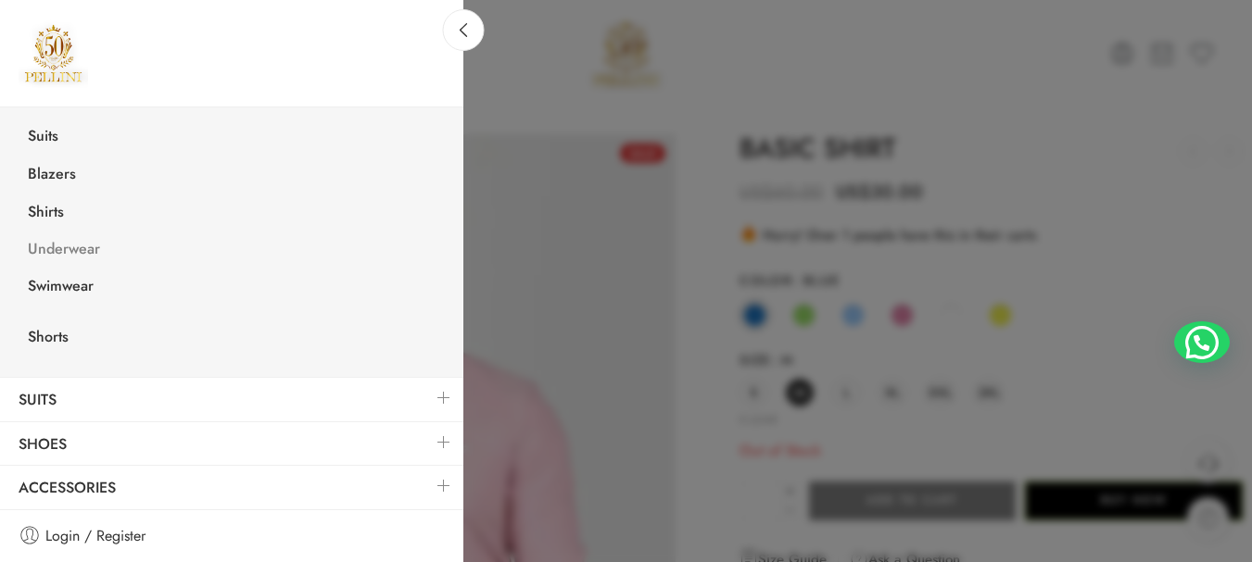
scroll to position [422, 0]
click at [64, 234] on link "Underwear" at bounding box center [236, 251] width 454 height 38
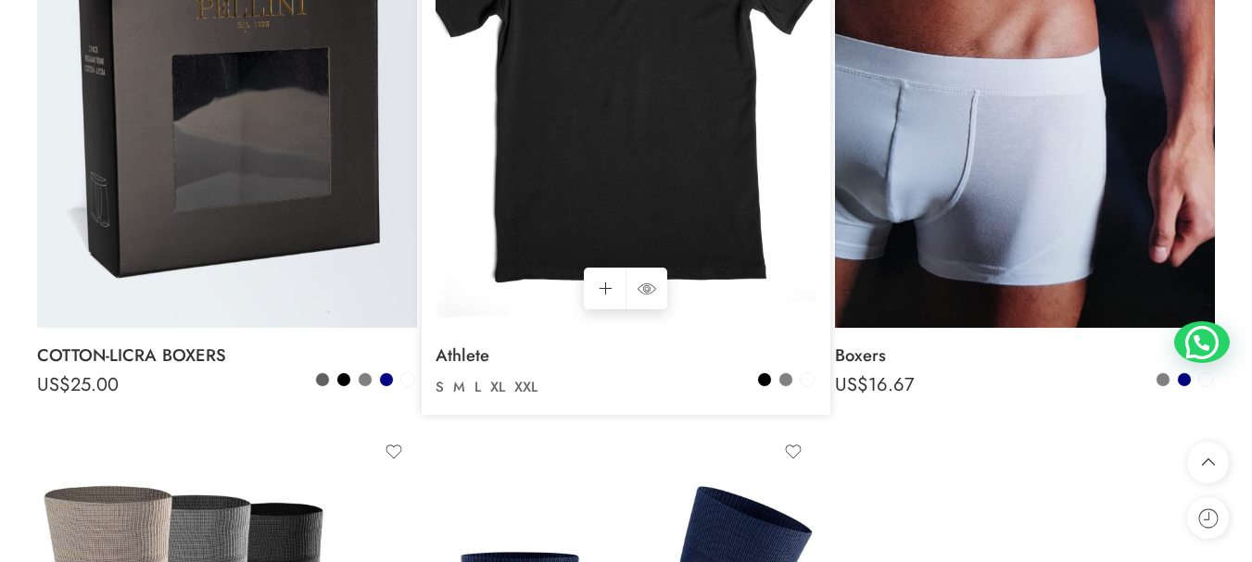
scroll to position [649, 0]
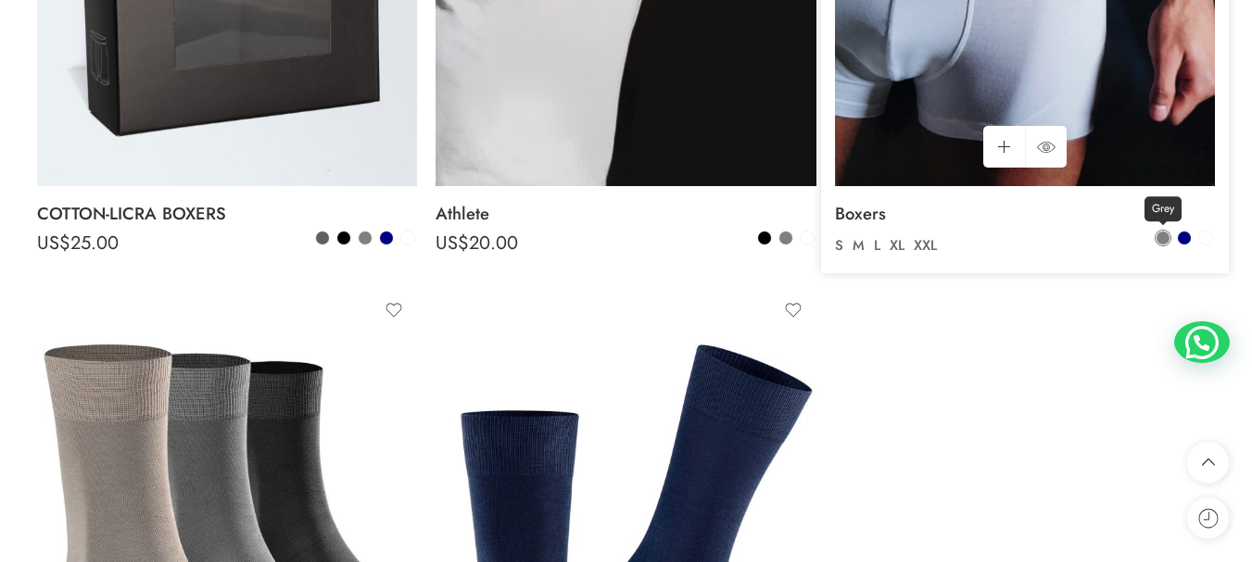
click at [1162, 236] on span at bounding box center [1162, 238] width 13 height 13
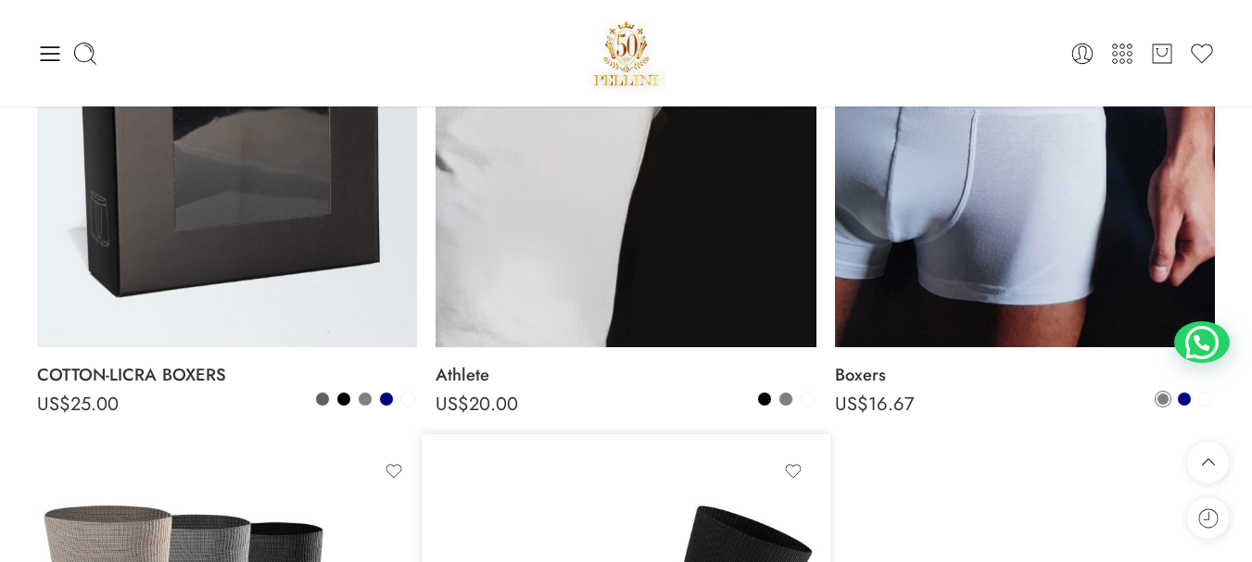
scroll to position [463, 0]
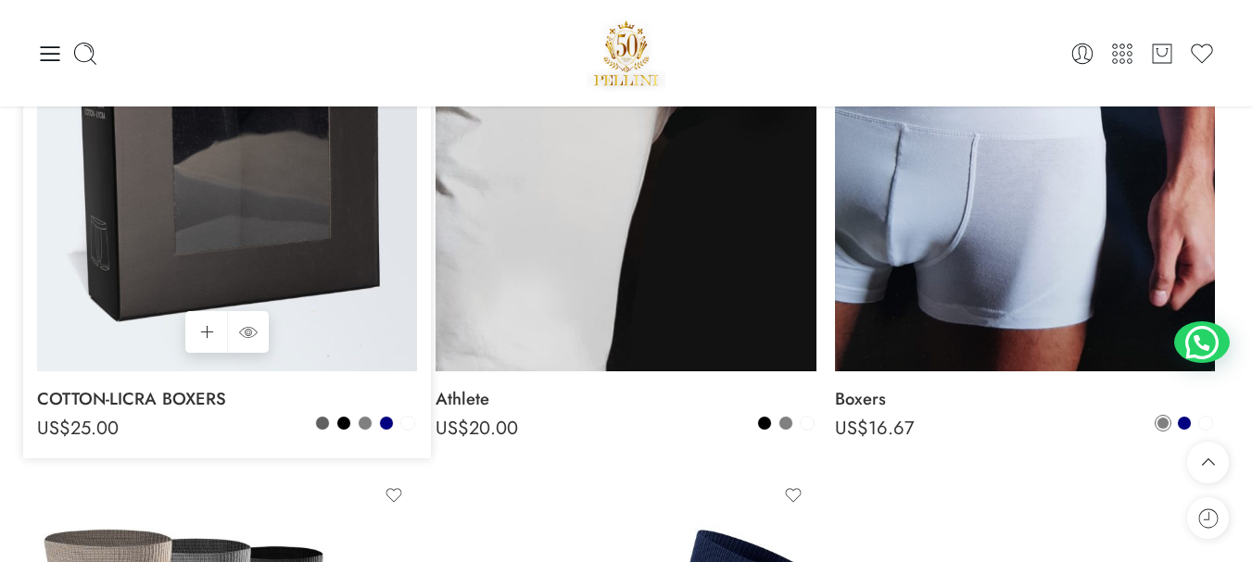
click at [257, 201] on img at bounding box center [227, 118] width 380 height 507
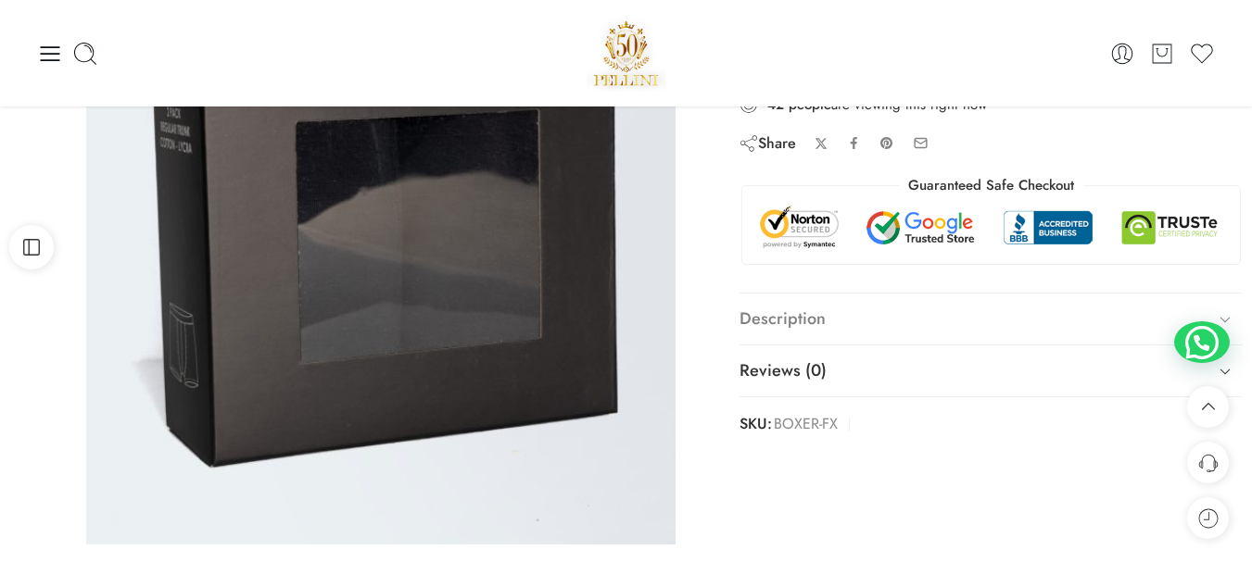
scroll to position [371, 0]
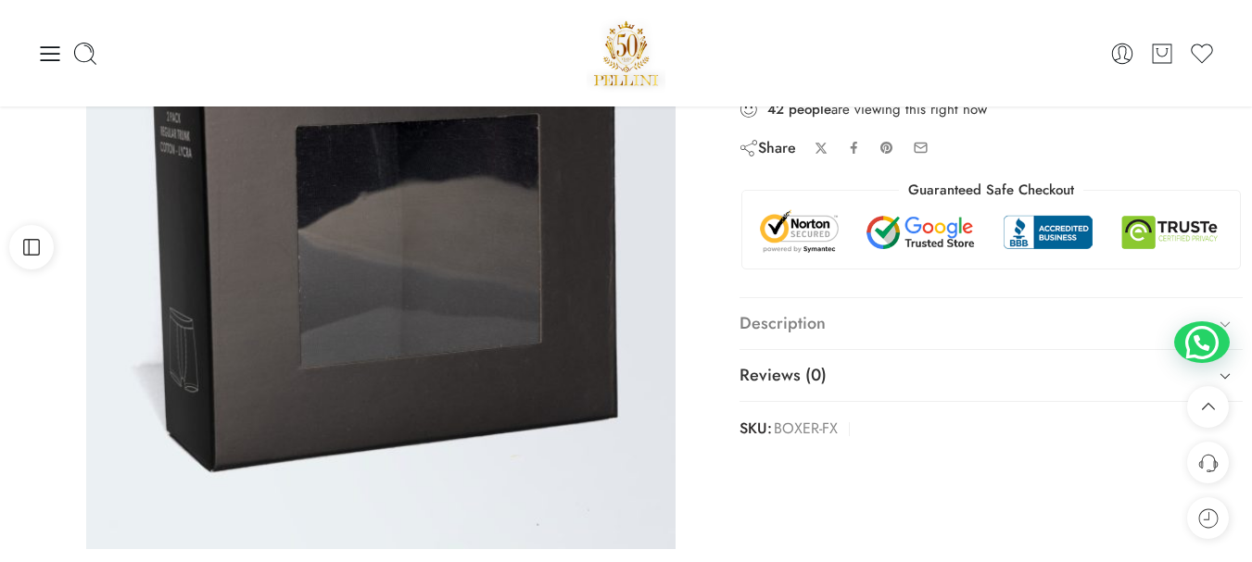
click at [801, 331] on link "Description" at bounding box center [990, 324] width 503 height 52
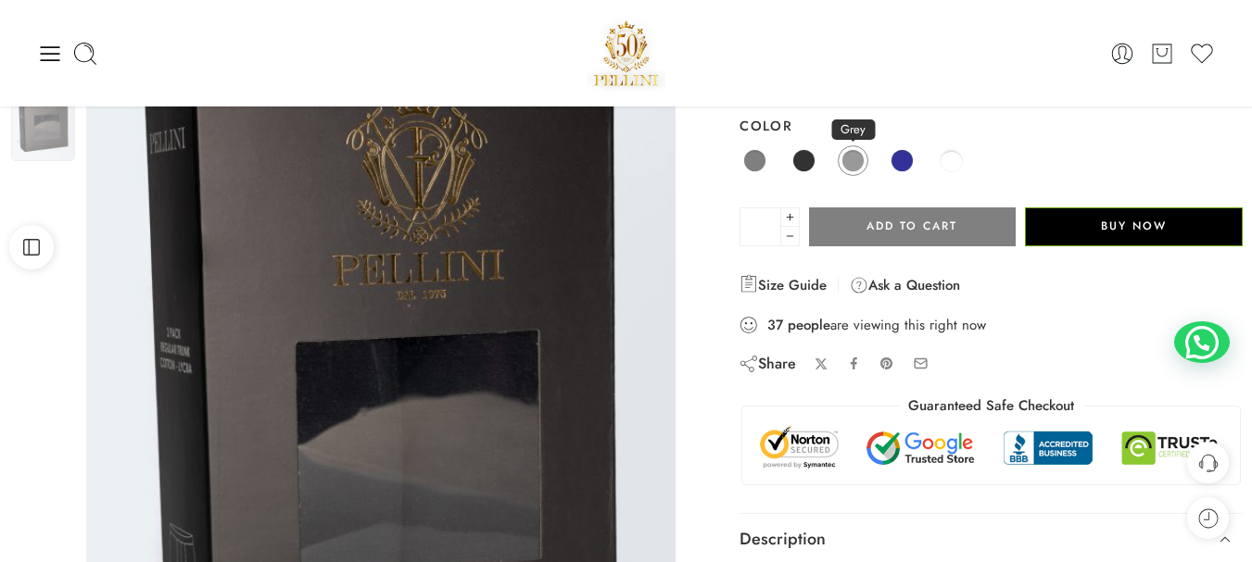
scroll to position [0, 0]
